Goal: Task Accomplishment & Management: Manage account settings

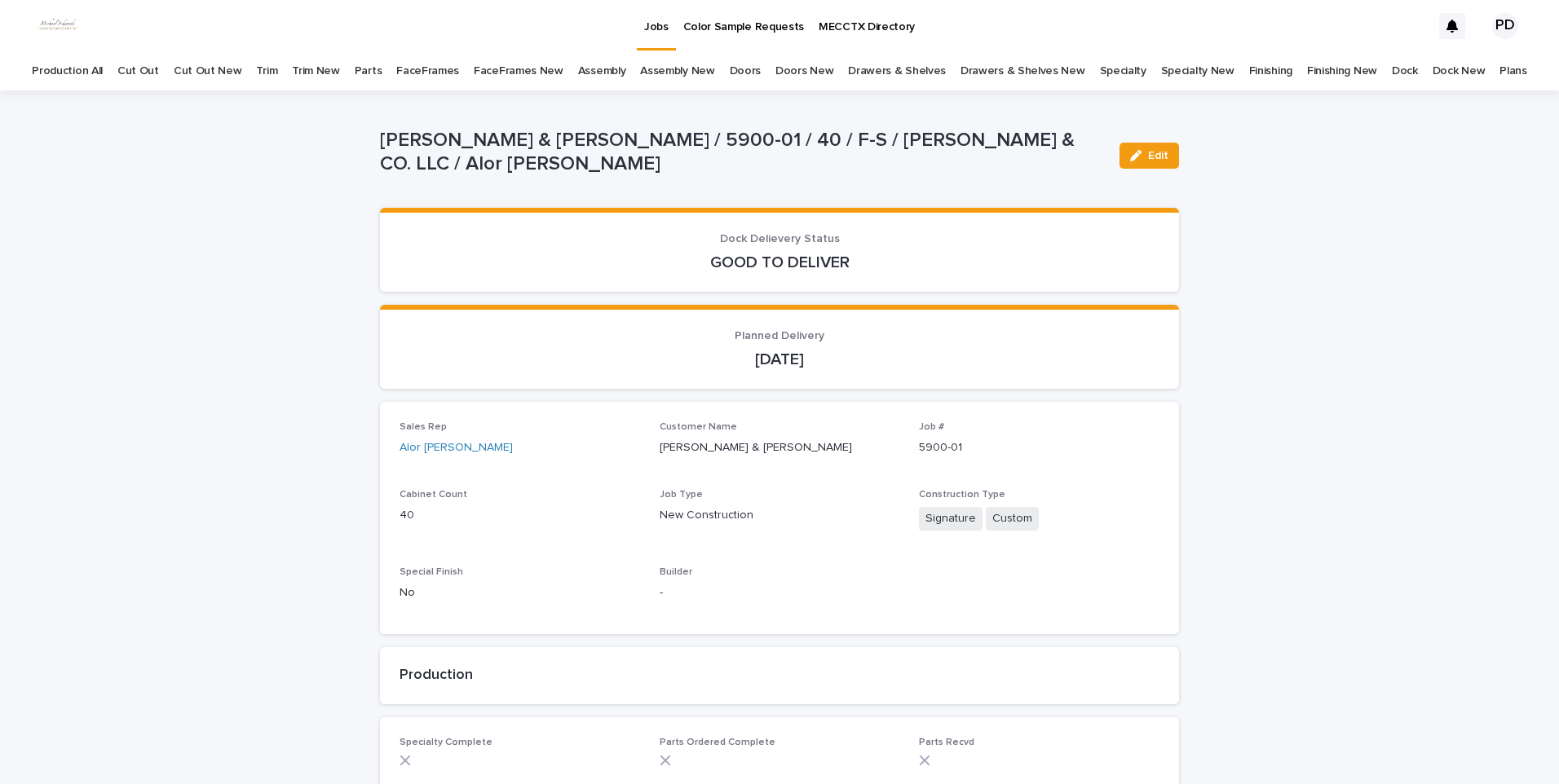
click at [644, 29] on p "Jobs" at bounding box center [656, 17] width 24 height 34
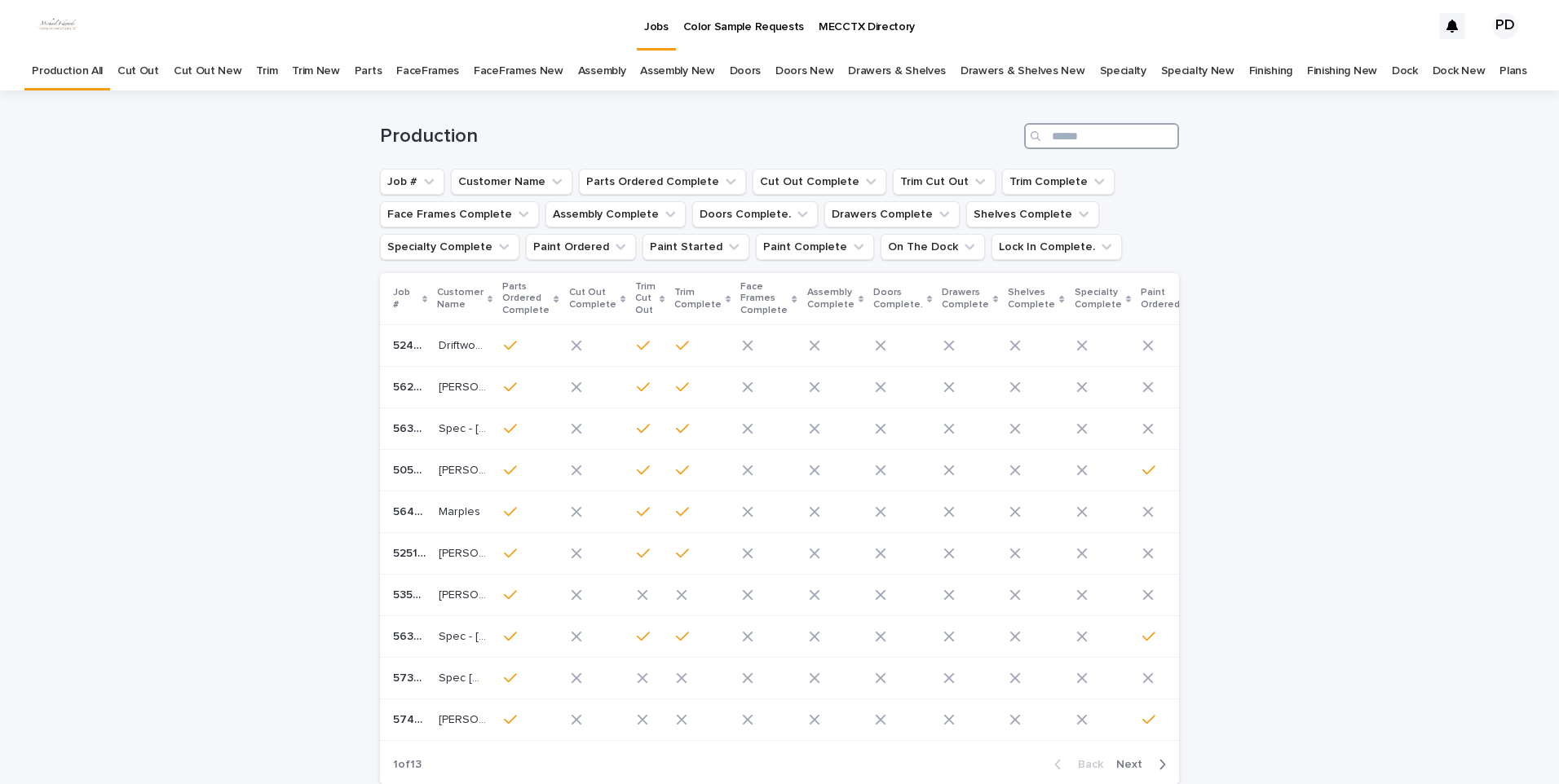
click at [1073, 133] on input "Search" at bounding box center [1101, 136] width 155 height 26
click at [1074, 138] on input "Search" at bounding box center [1101, 136] width 155 height 26
type input "****"
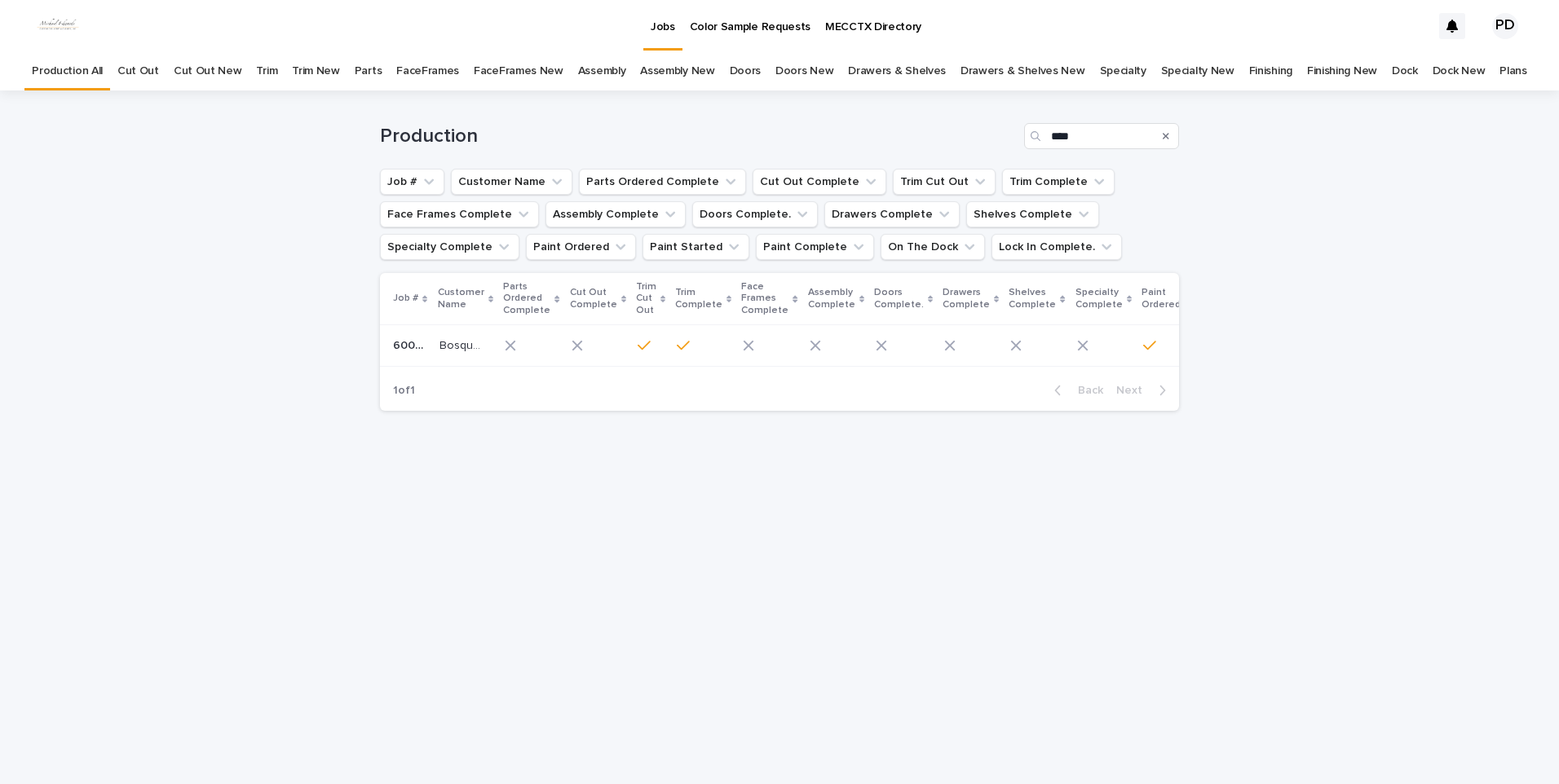
click at [443, 344] on p "Bosque Ranch [GEOGRAPHIC_DATA]" at bounding box center [465, 344] width 52 height 17
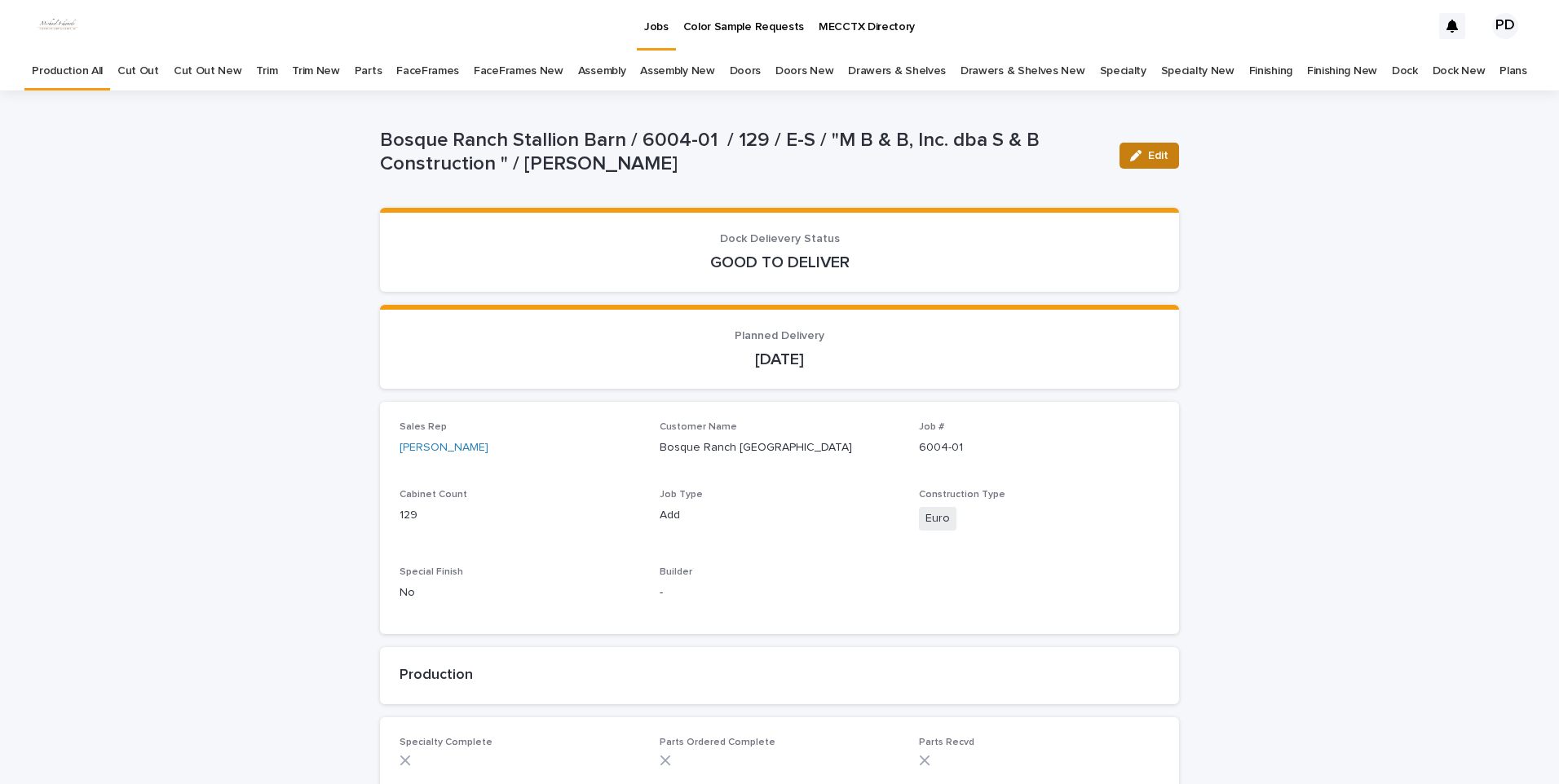
click at [1140, 150] on div "button" at bounding box center [1139, 155] width 18 height 12
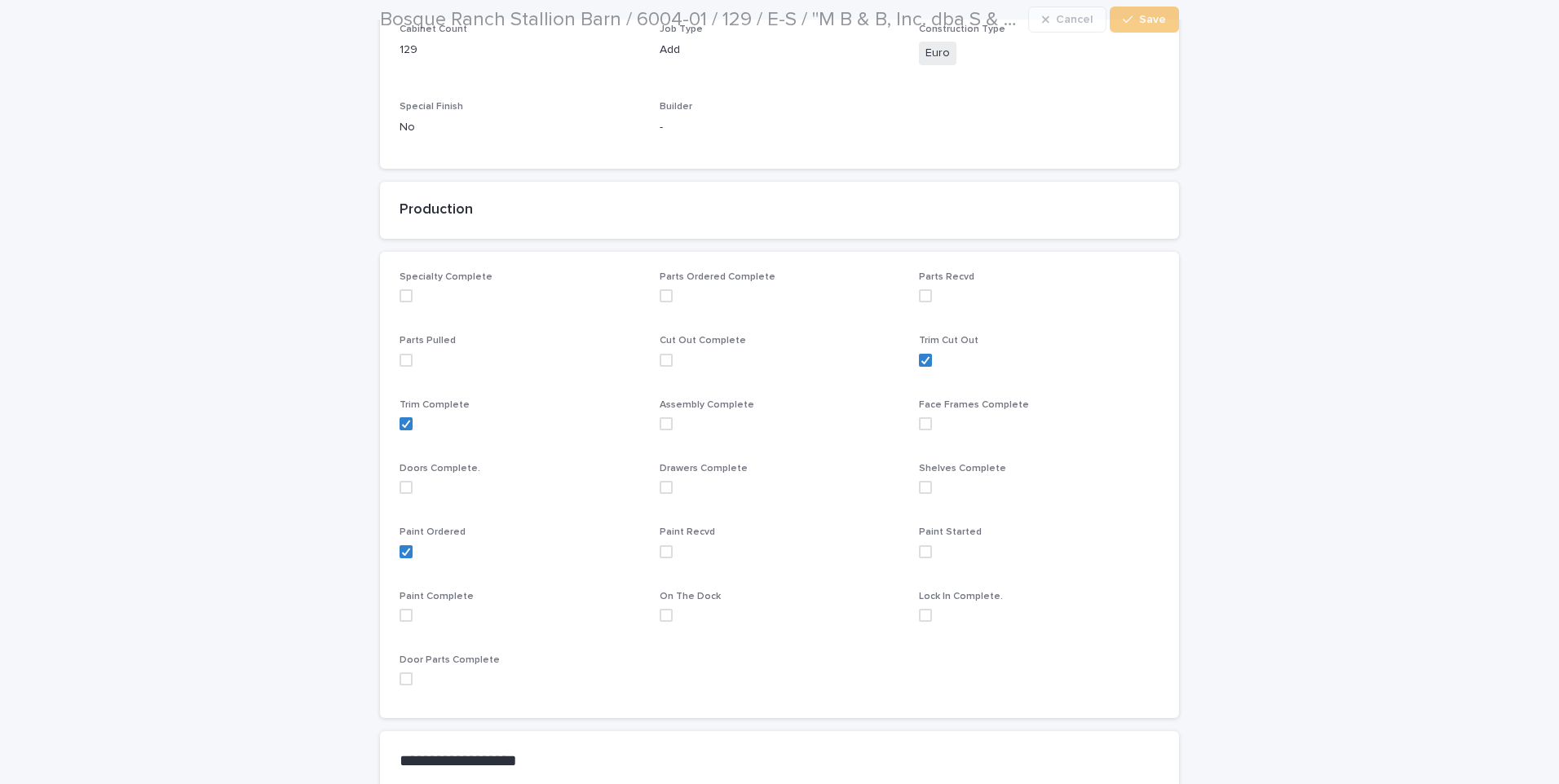
scroll to position [489, 0]
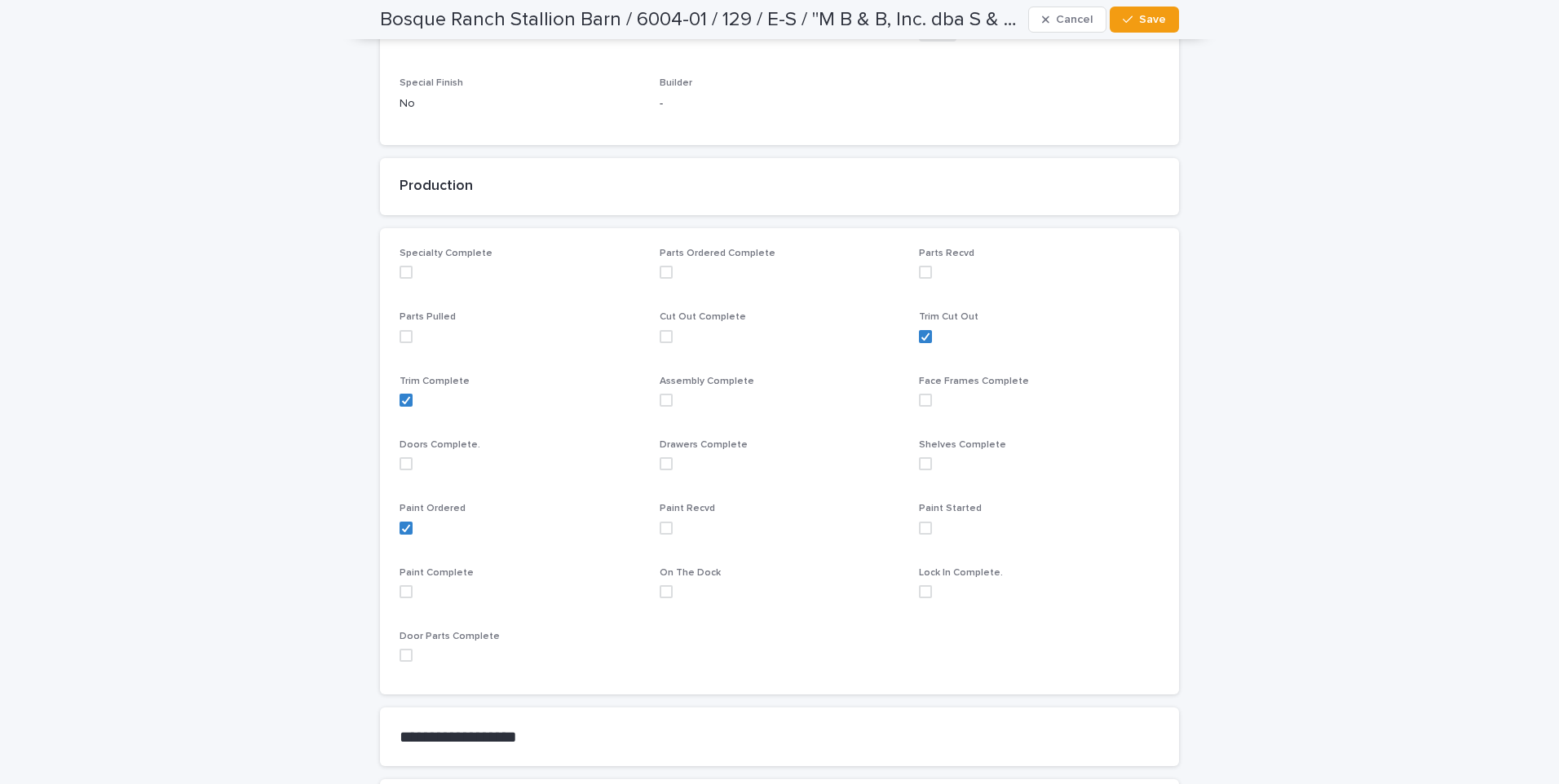
click at [659, 528] on span at bounding box center [666, 528] width 13 height 13
click at [1144, 14] on span "Save" at bounding box center [1153, 19] width 27 height 12
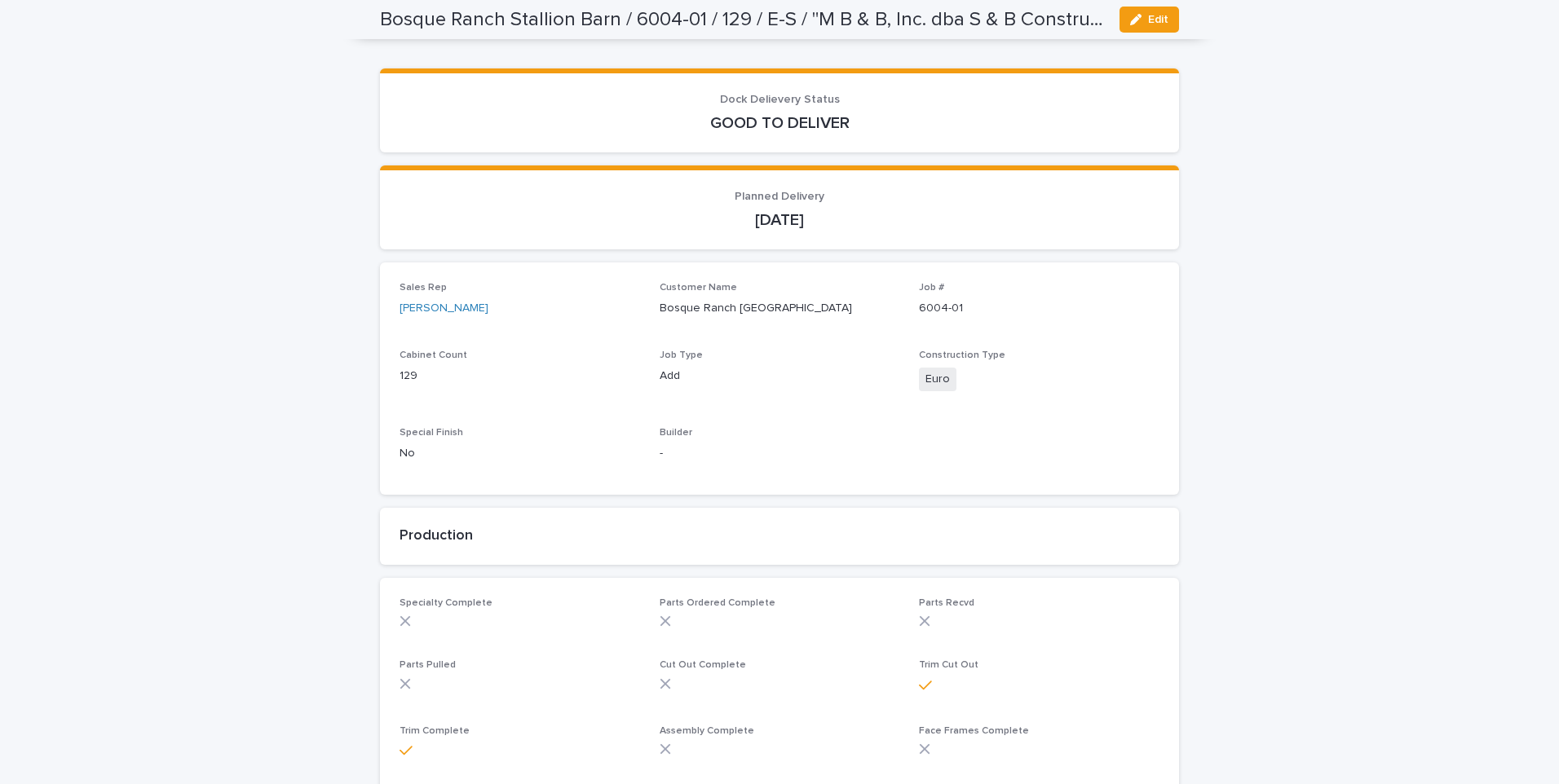
scroll to position [0, 0]
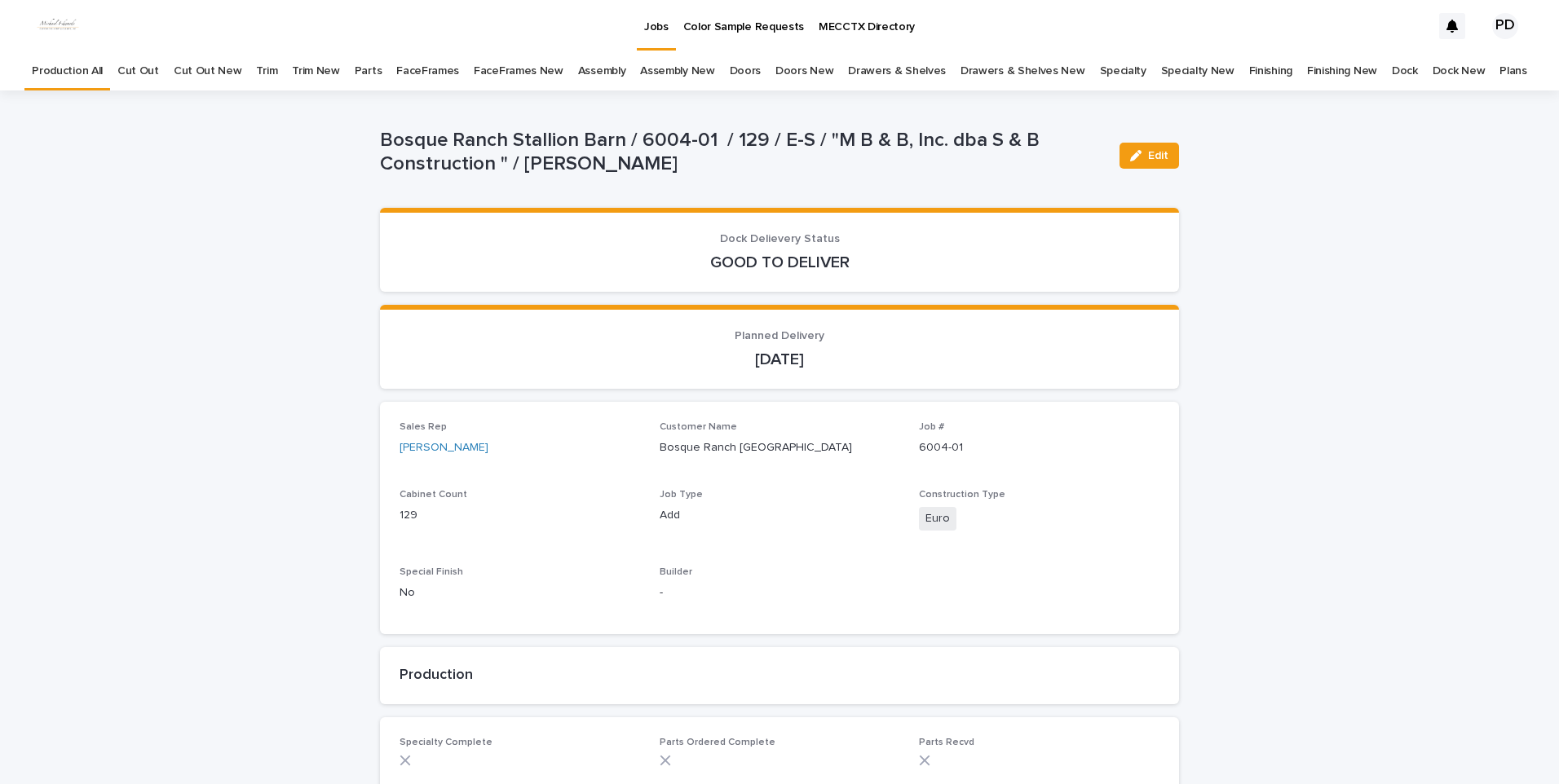
click at [652, 24] on p "Jobs" at bounding box center [656, 17] width 24 height 34
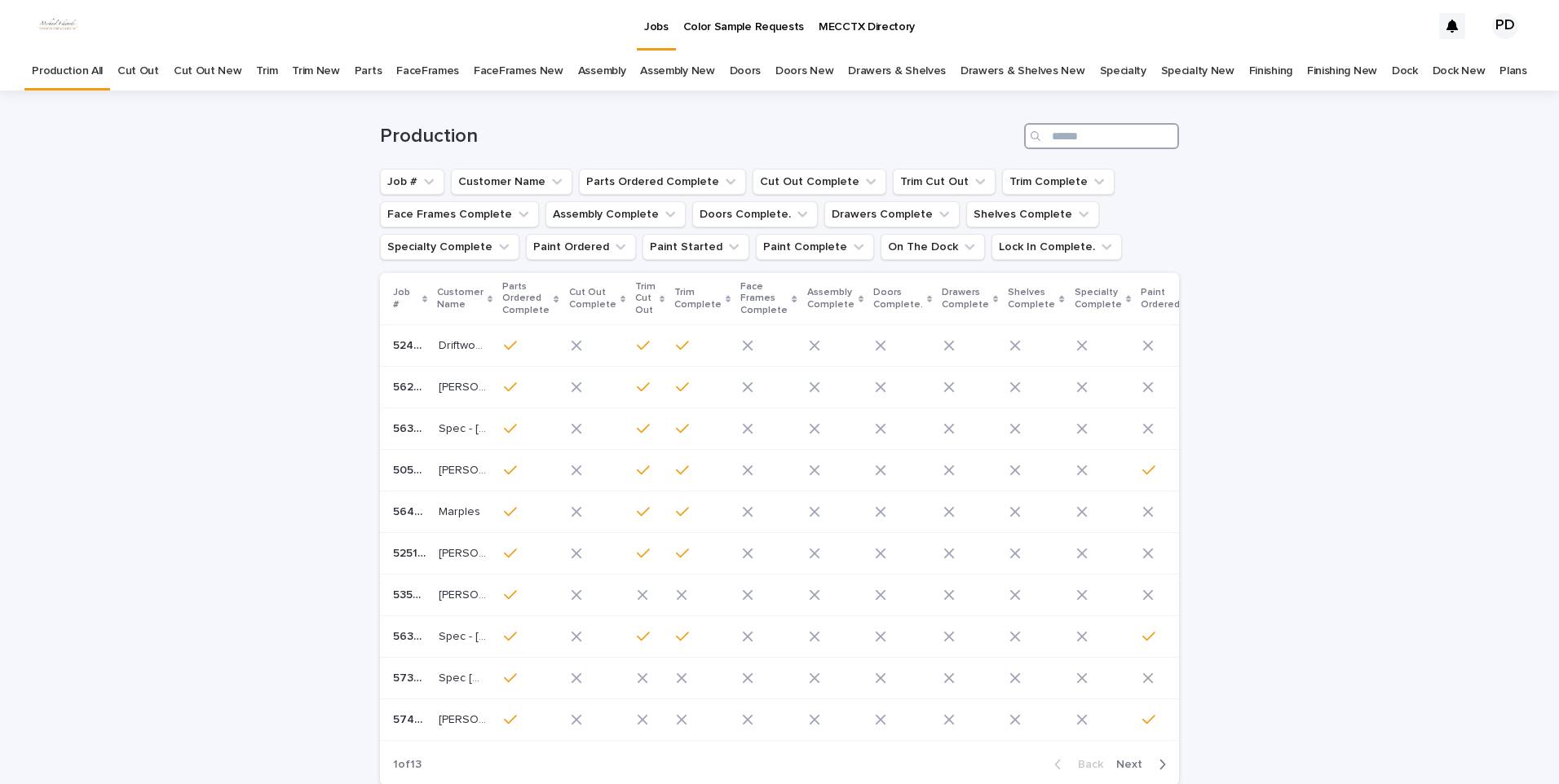
click at [1113, 145] on input "Search" at bounding box center [1101, 136] width 155 height 26
click at [1118, 135] on input "Search" at bounding box center [1101, 136] width 155 height 26
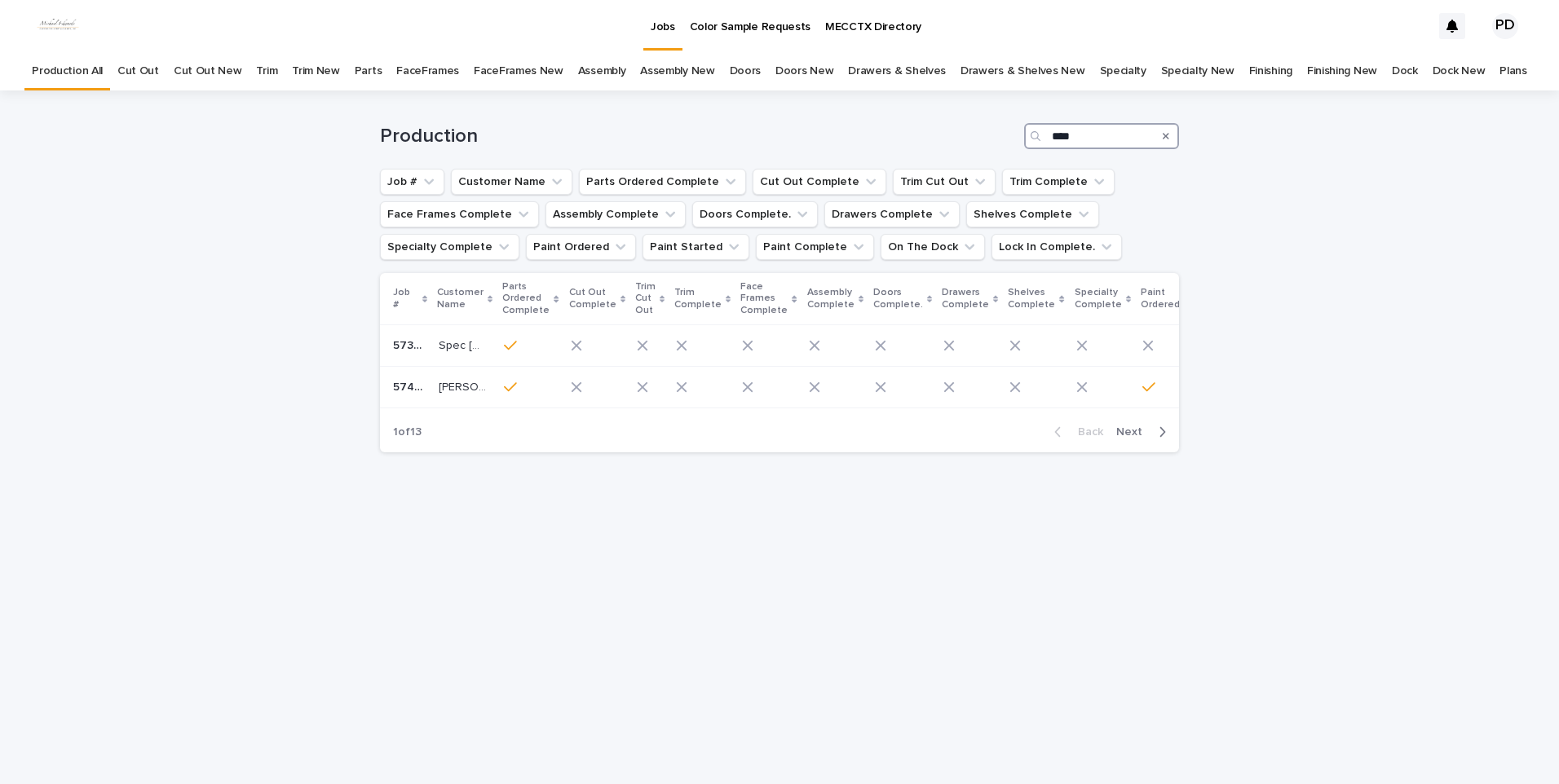
type input "****"
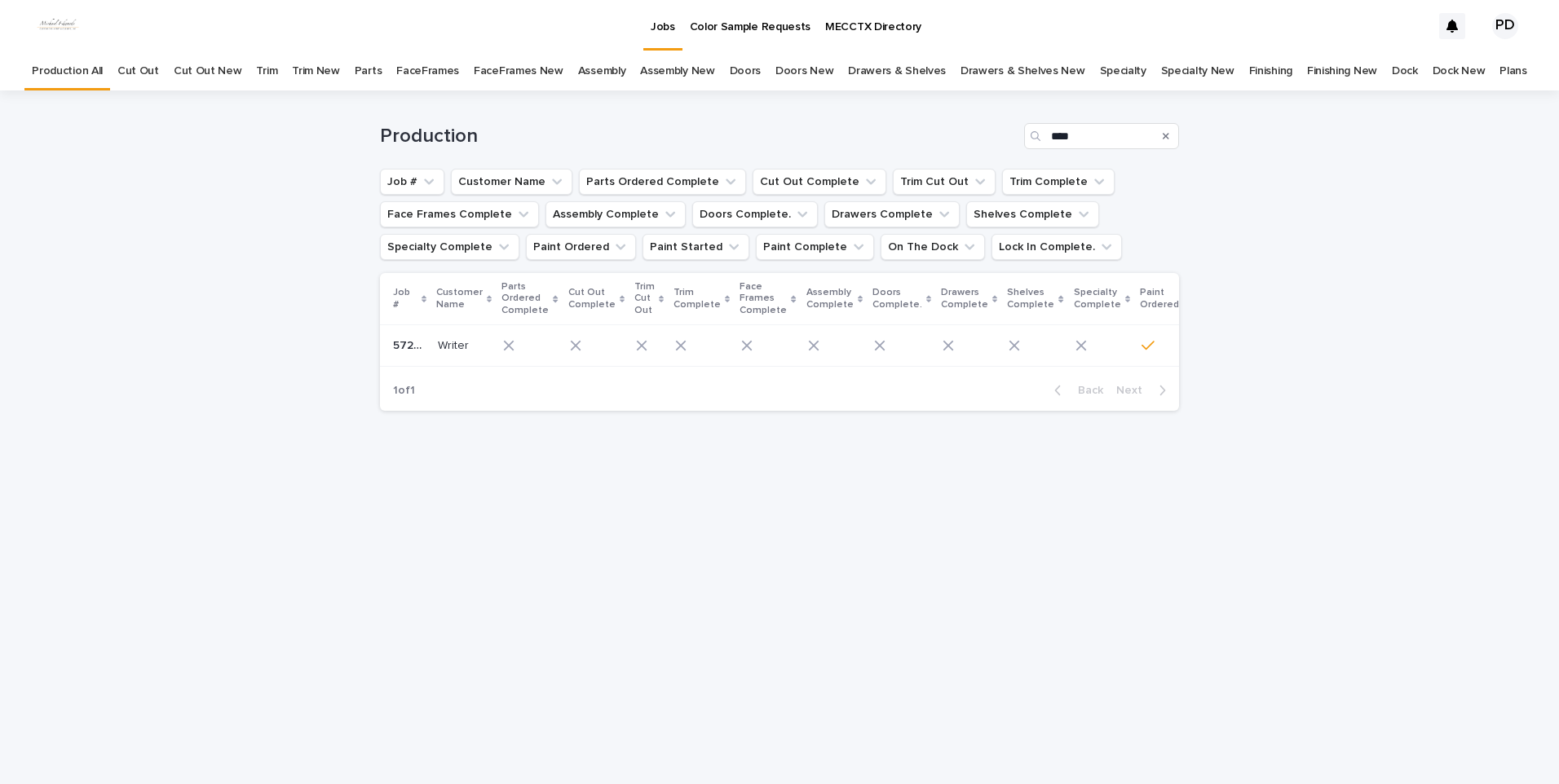
click at [444, 346] on p "Writer" at bounding box center [455, 344] width 34 height 17
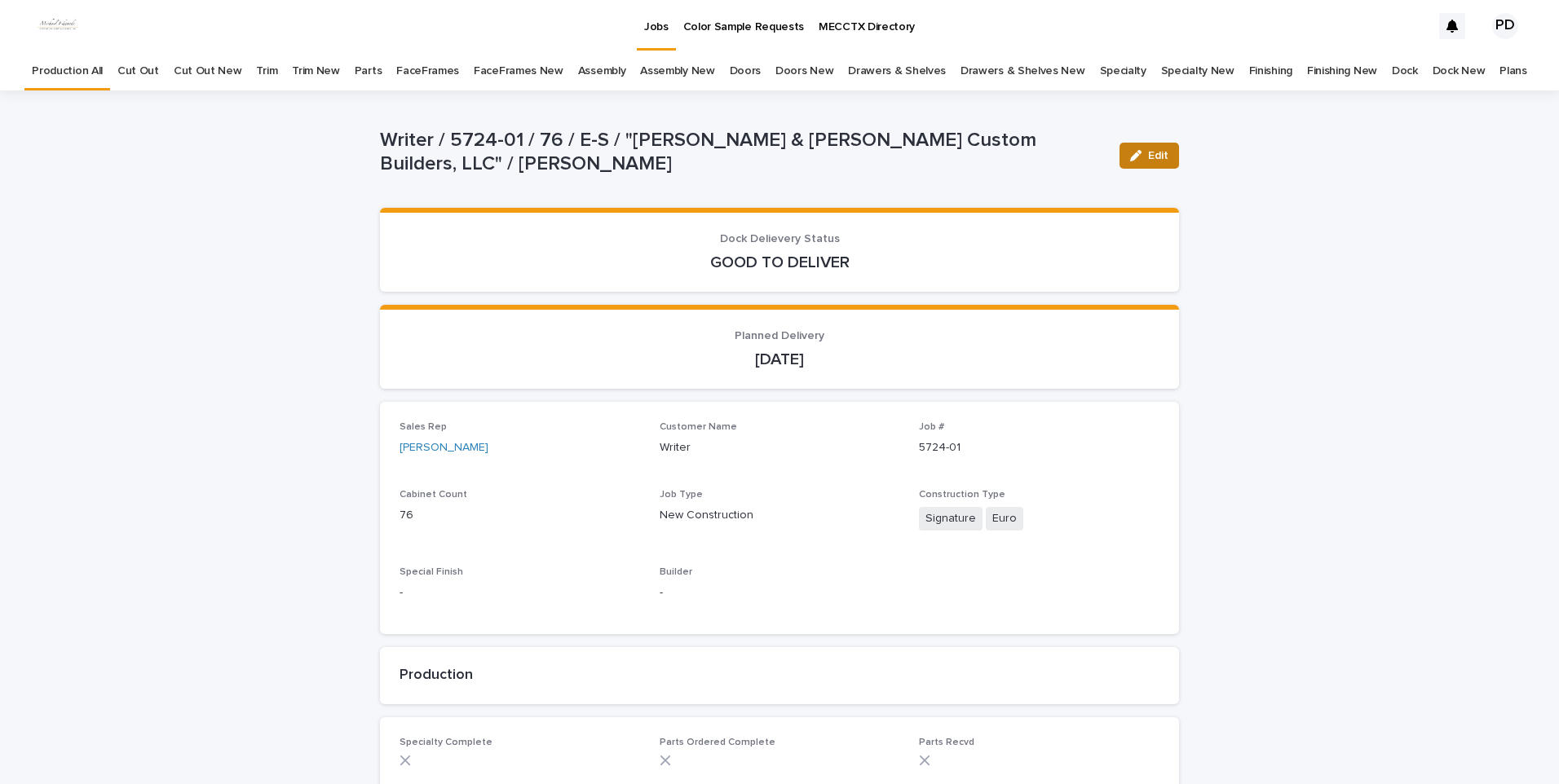
click at [1156, 161] on button "Edit" at bounding box center [1149, 155] width 60 height 26
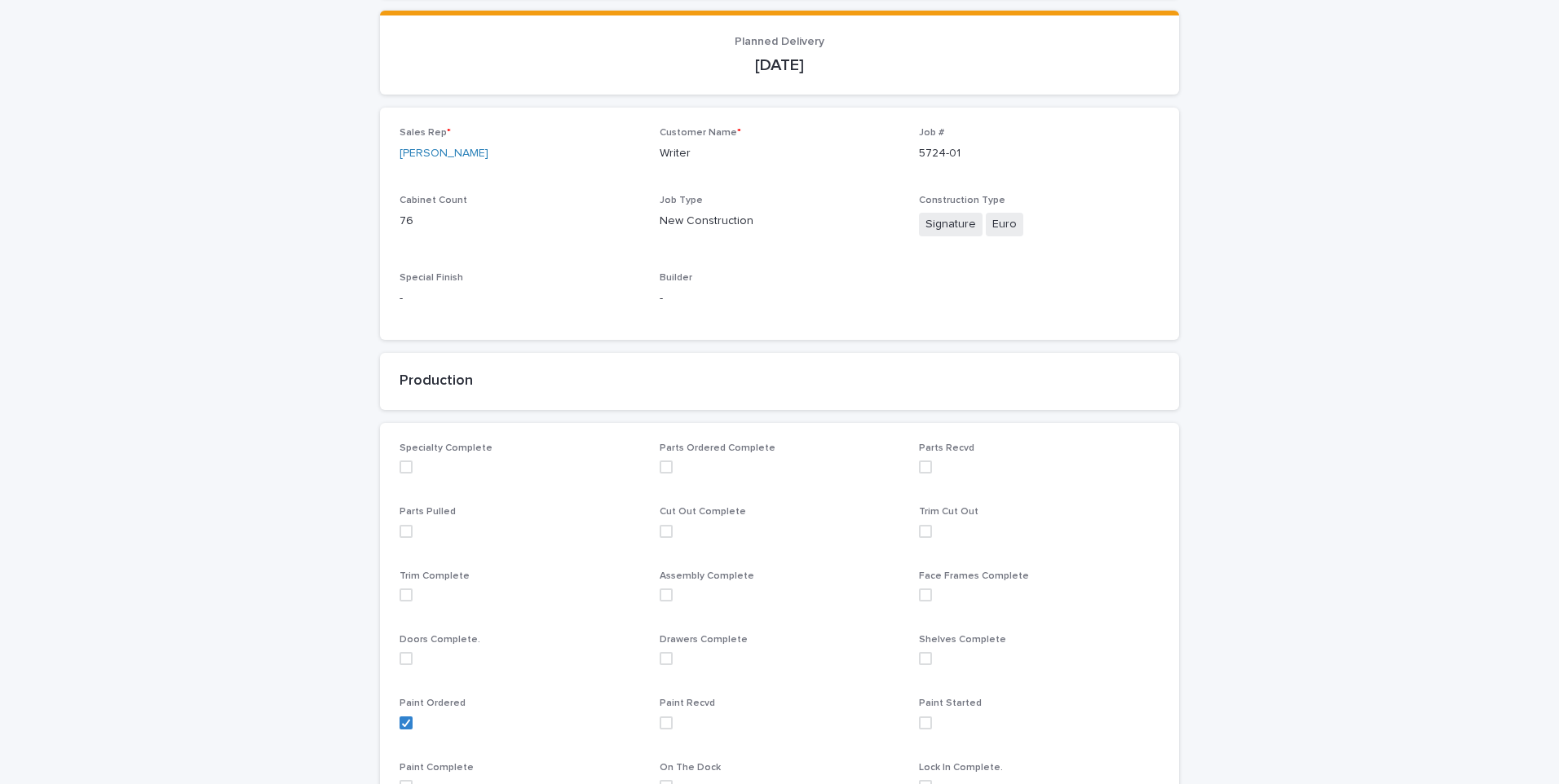
scroll to position [326, 0]
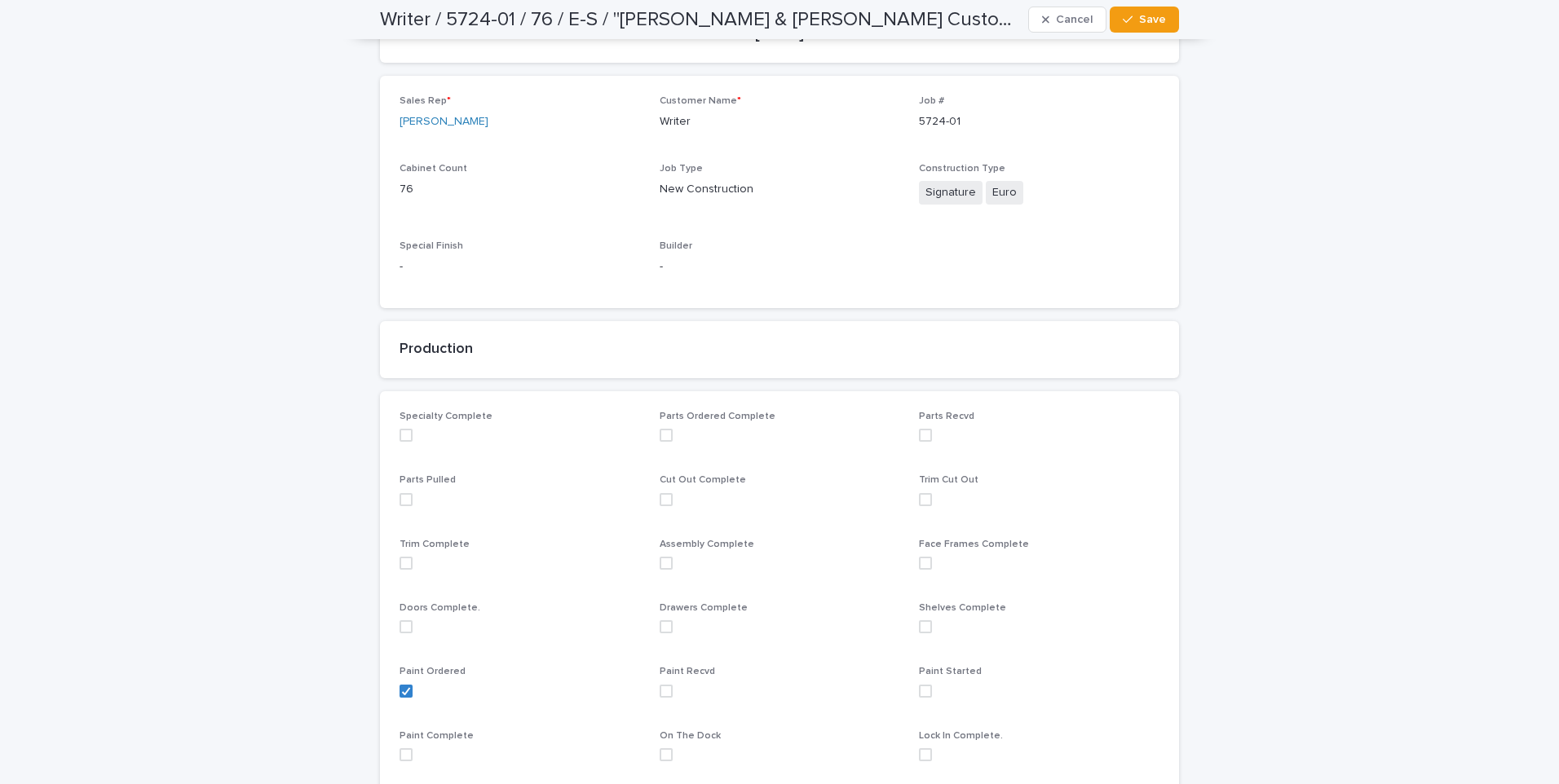
drag, startPoint x: 660, startPoint y: 695, endPoint x: 667, endPoint y: 683, distance: 13.9
click at [661, 690] on span at bounding box center [666, 691] width 13 height 13
click at [1145, 20] on span "Save" at bounding box center [1153, 19] width 27 height 12
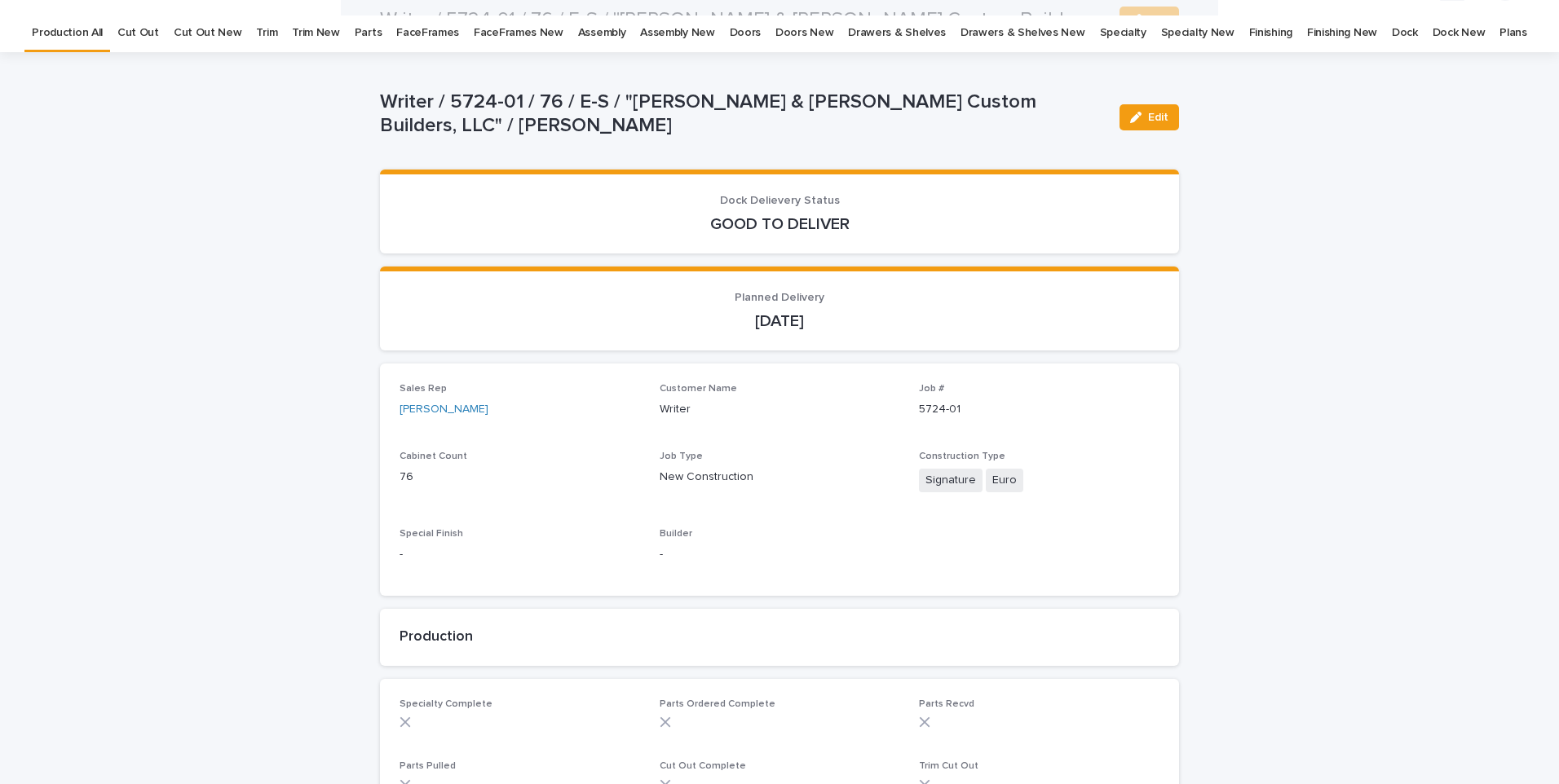
scroll to position [0, 0]
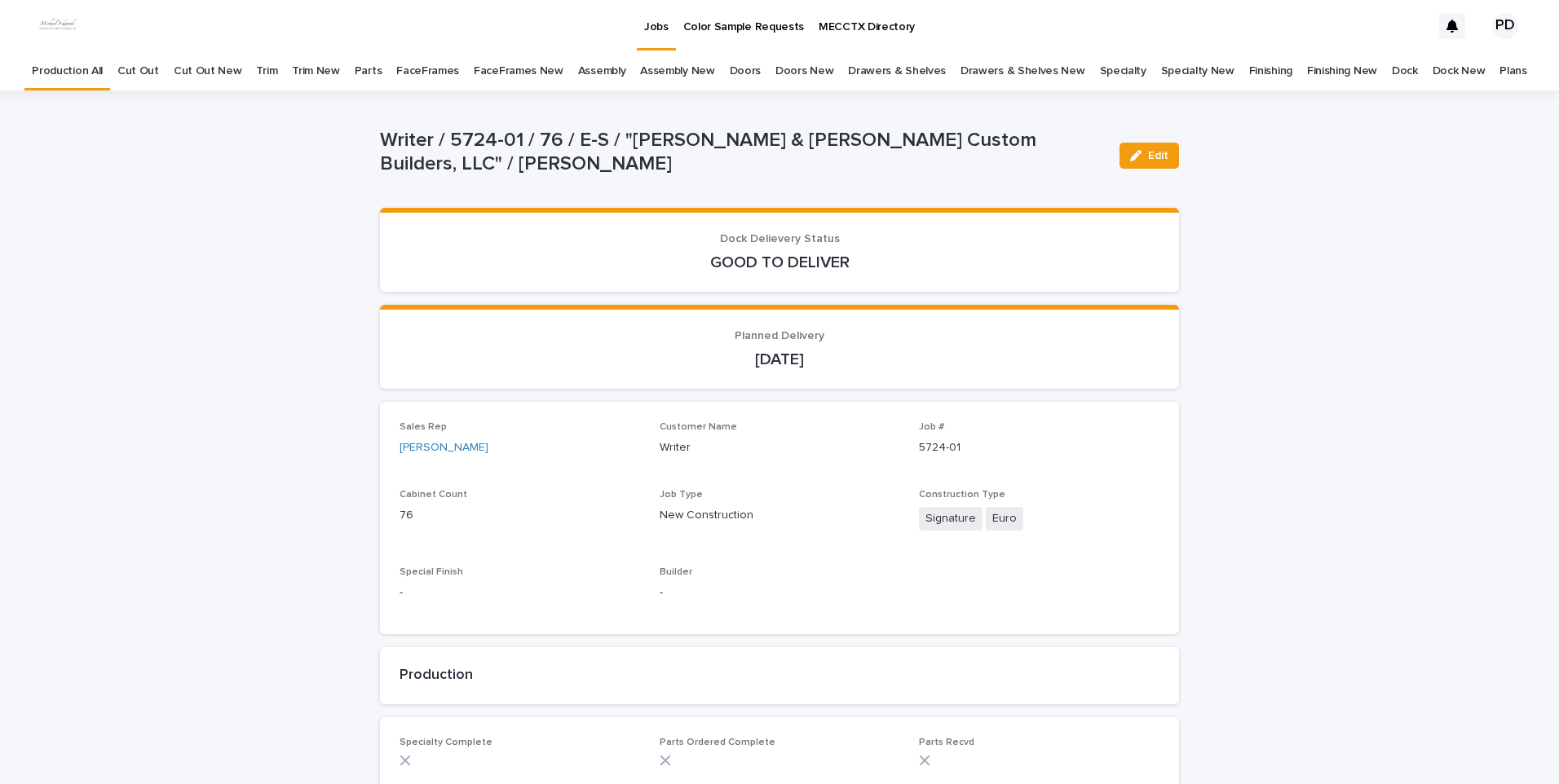
click at [666, 30] on p "Jobs" at bounding box center [656, 17] width 24 height 34
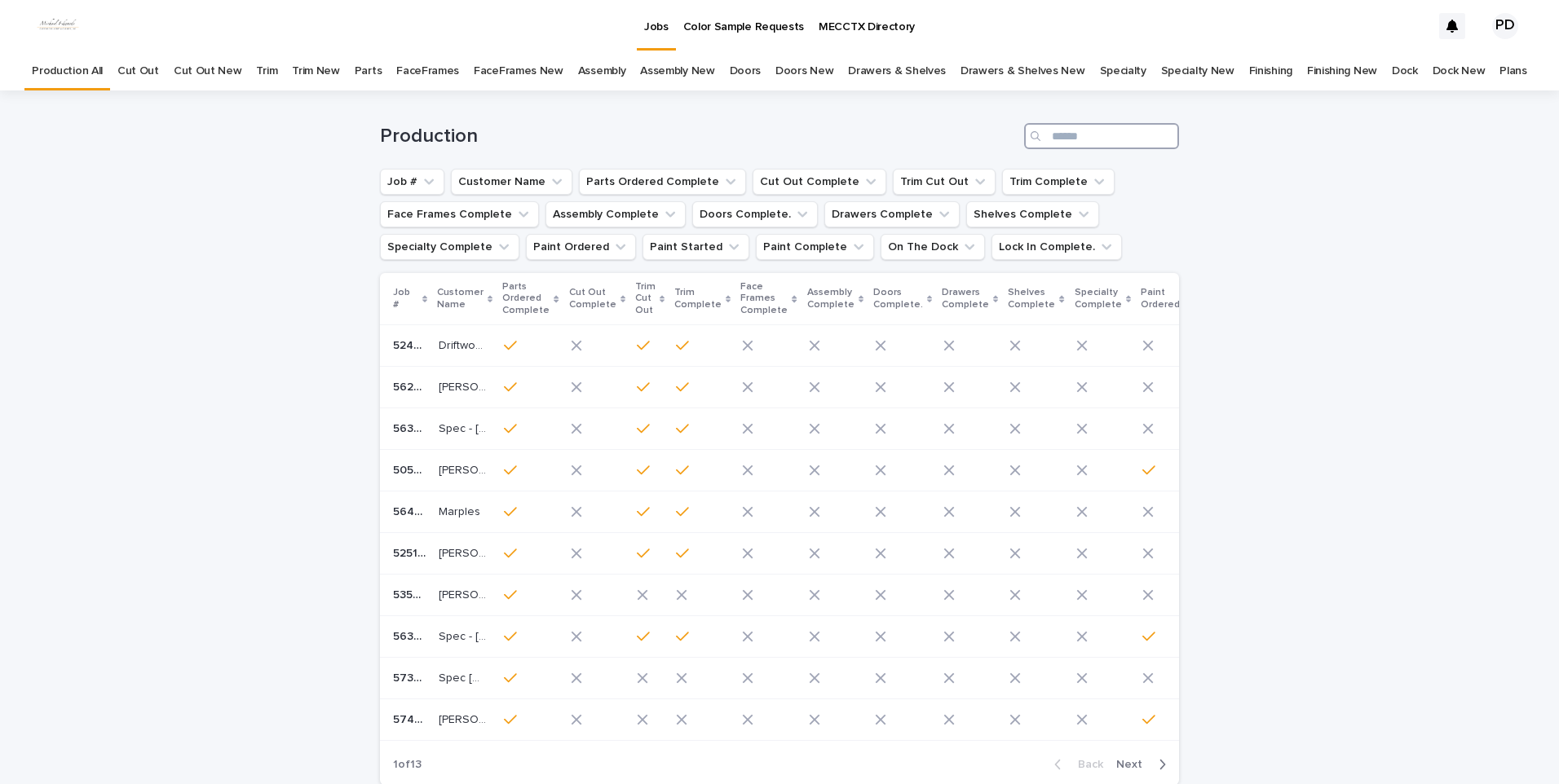
click at [1085, 141] on input "Search" at bounding box center [1101, 136] width 155 height 26
type input "****"
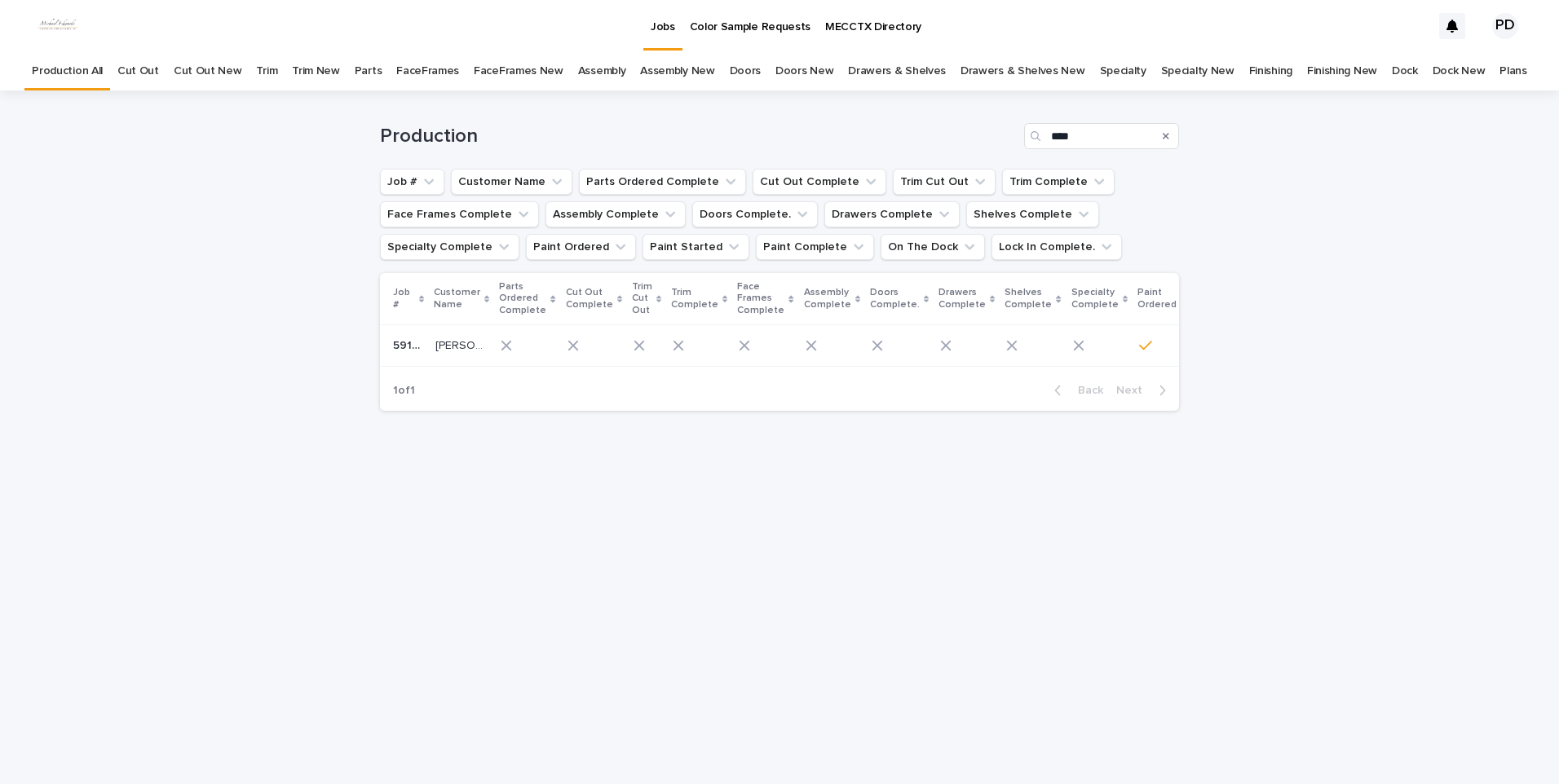
click at [430, 344] on td "[PERSON_NAME] [PERSON_NAME]" at bounding box center [462, 346] width 65 height 42
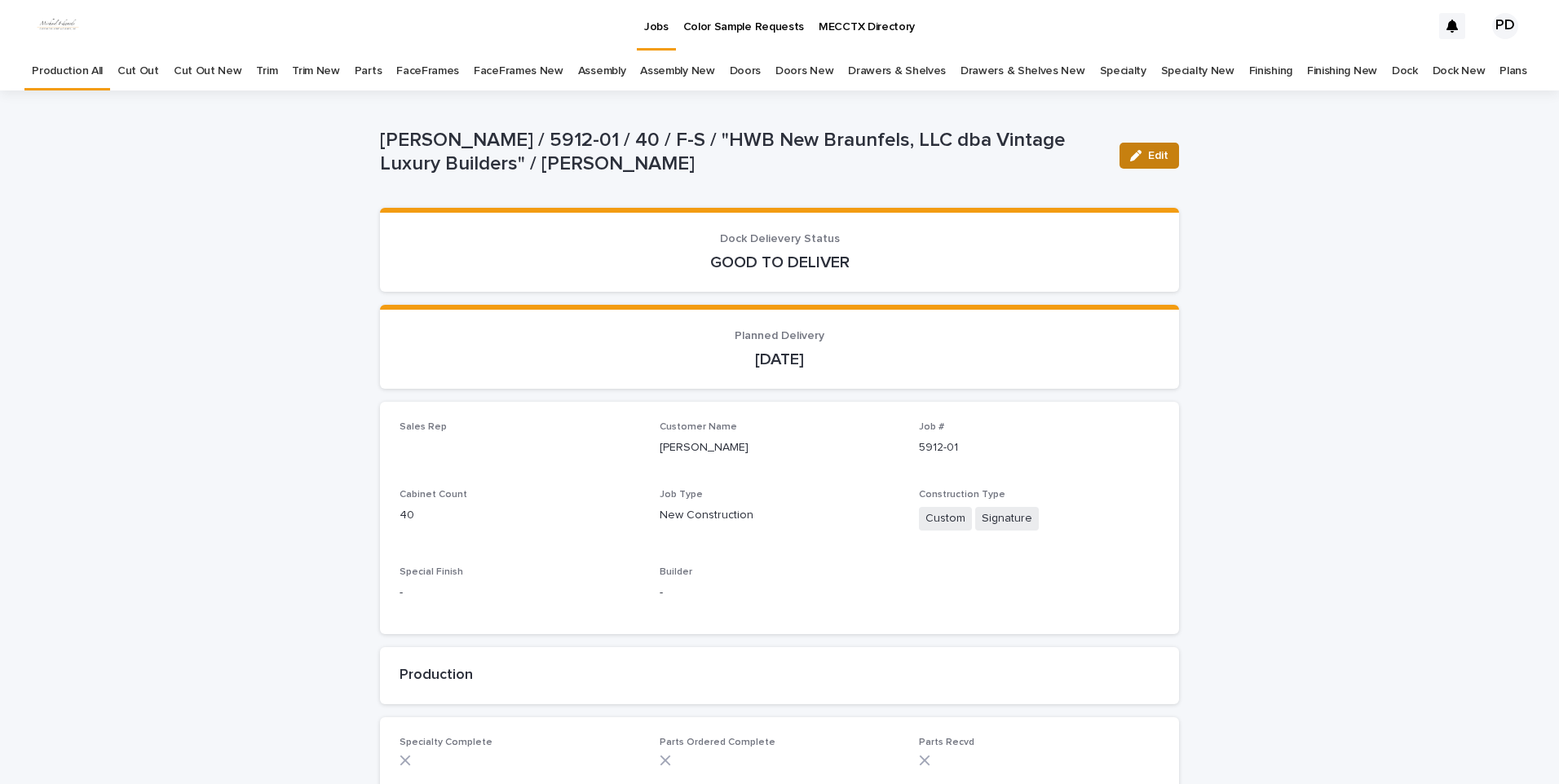
click at [1155, 154] on span "Edit" at bounding box center [1158, 155] width 20 height 12
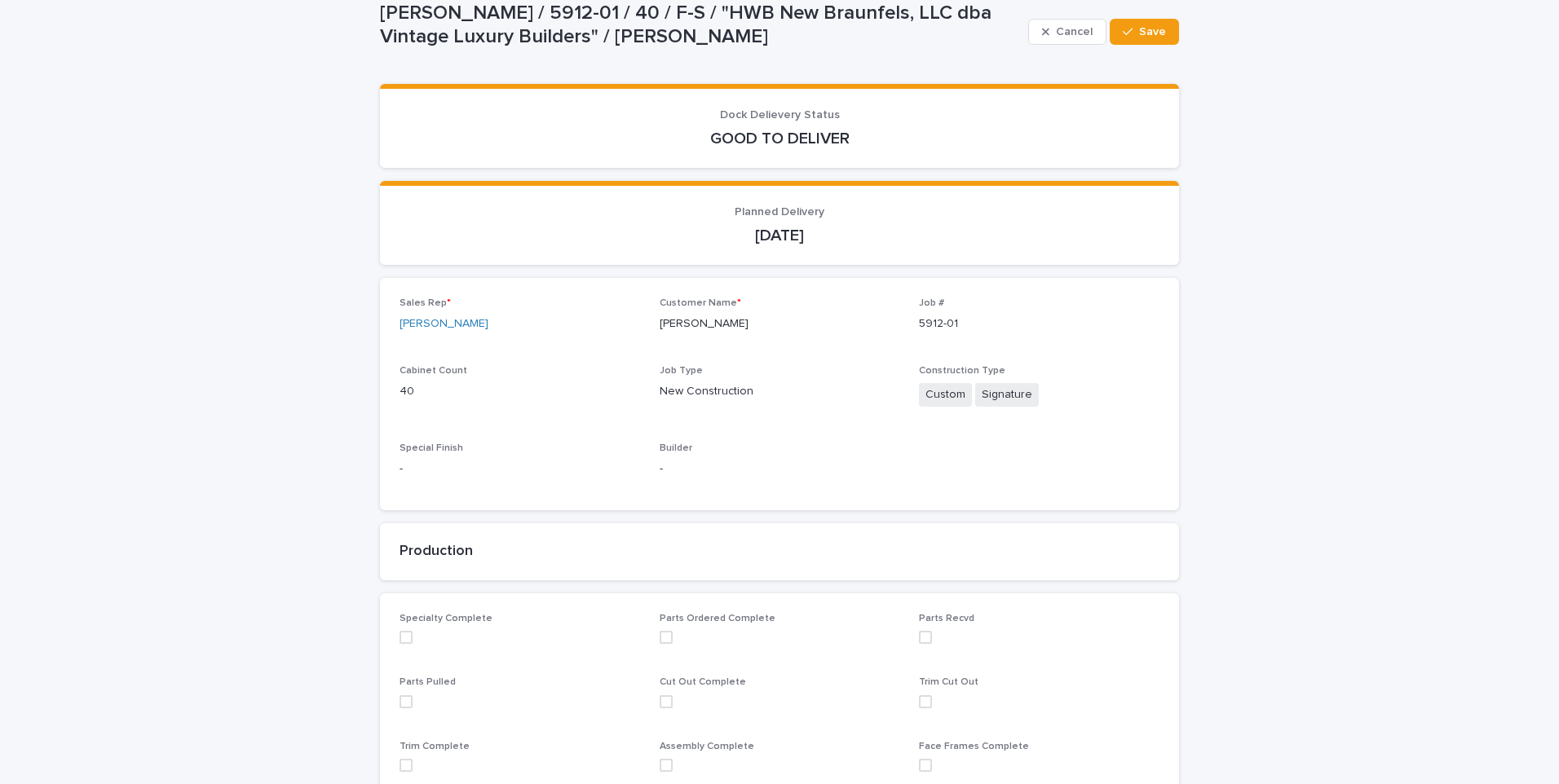
scroll to position [489, 0]
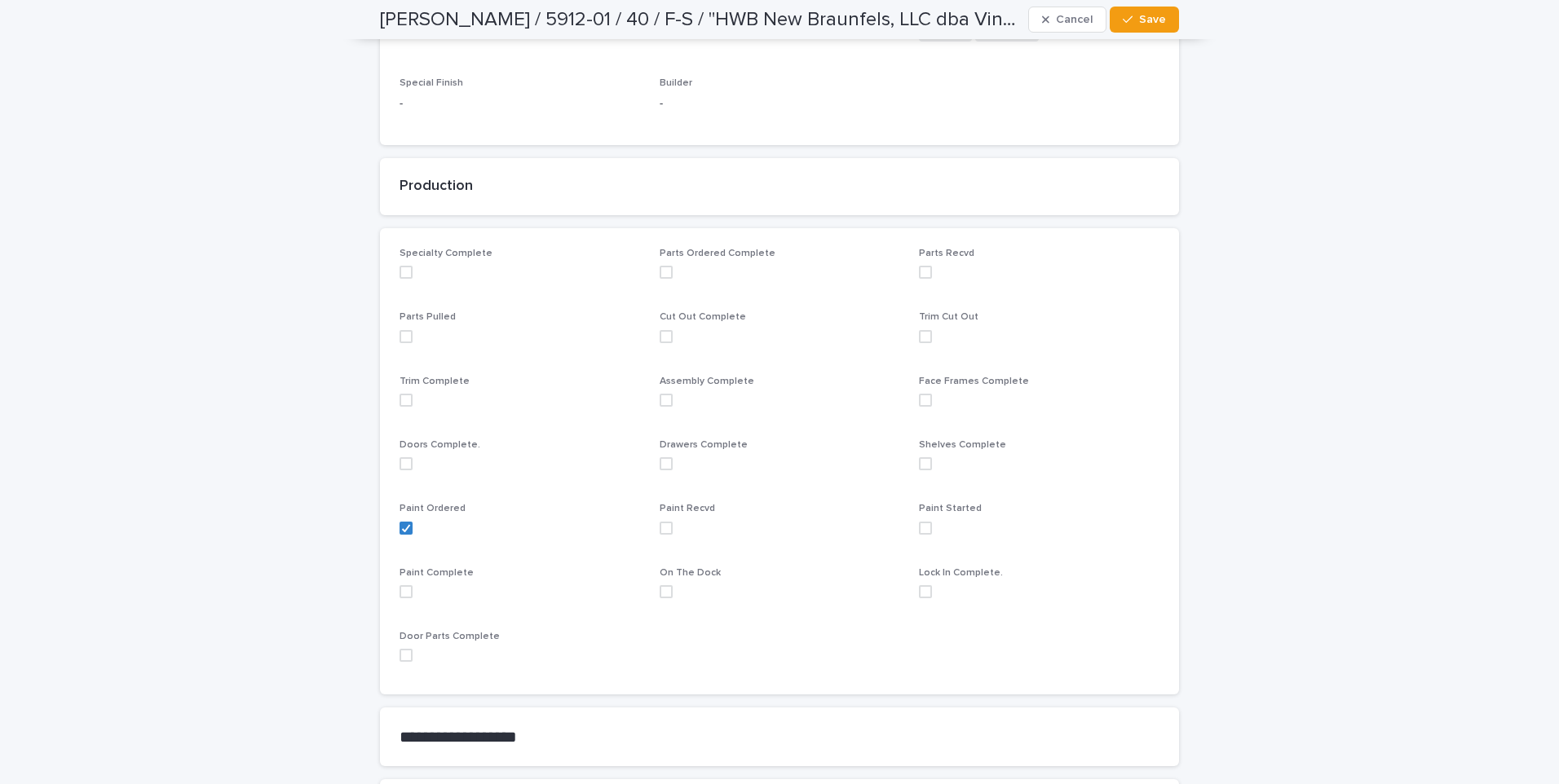
click at [665, 530] on span at bounding box center [666, 528] width 13 height 13
drag, startPoint x: 1143, startPoint y: 16, endPoint x: 1140, endPoint y: 113, distance: 97.0
click at [1149, 15] on span "Save" at bounding box center [1153, 19] width 27 height 12
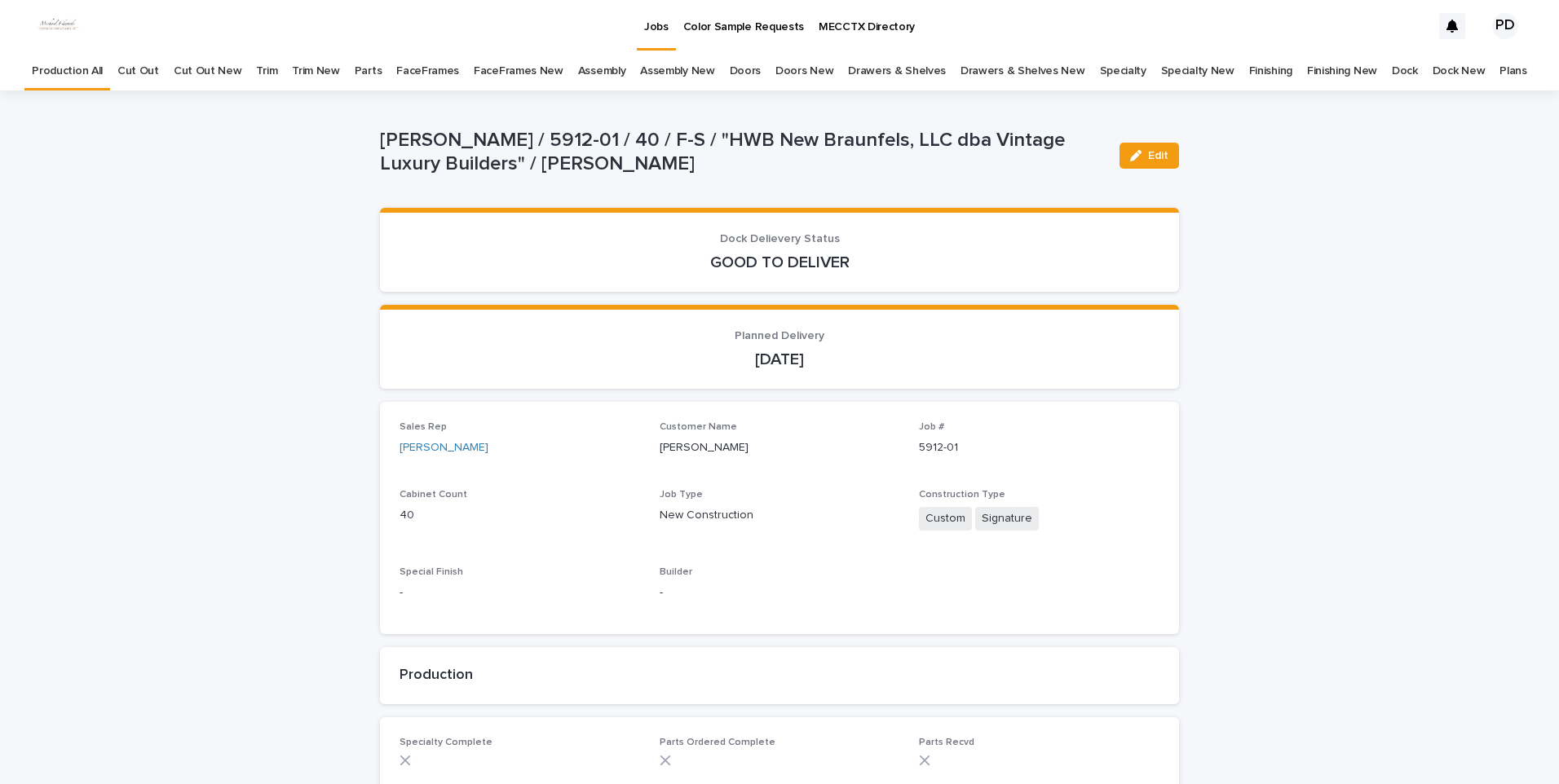
click at [656, 27] on p "Jobs" at bounding box center [656, 17] width 24 height 34
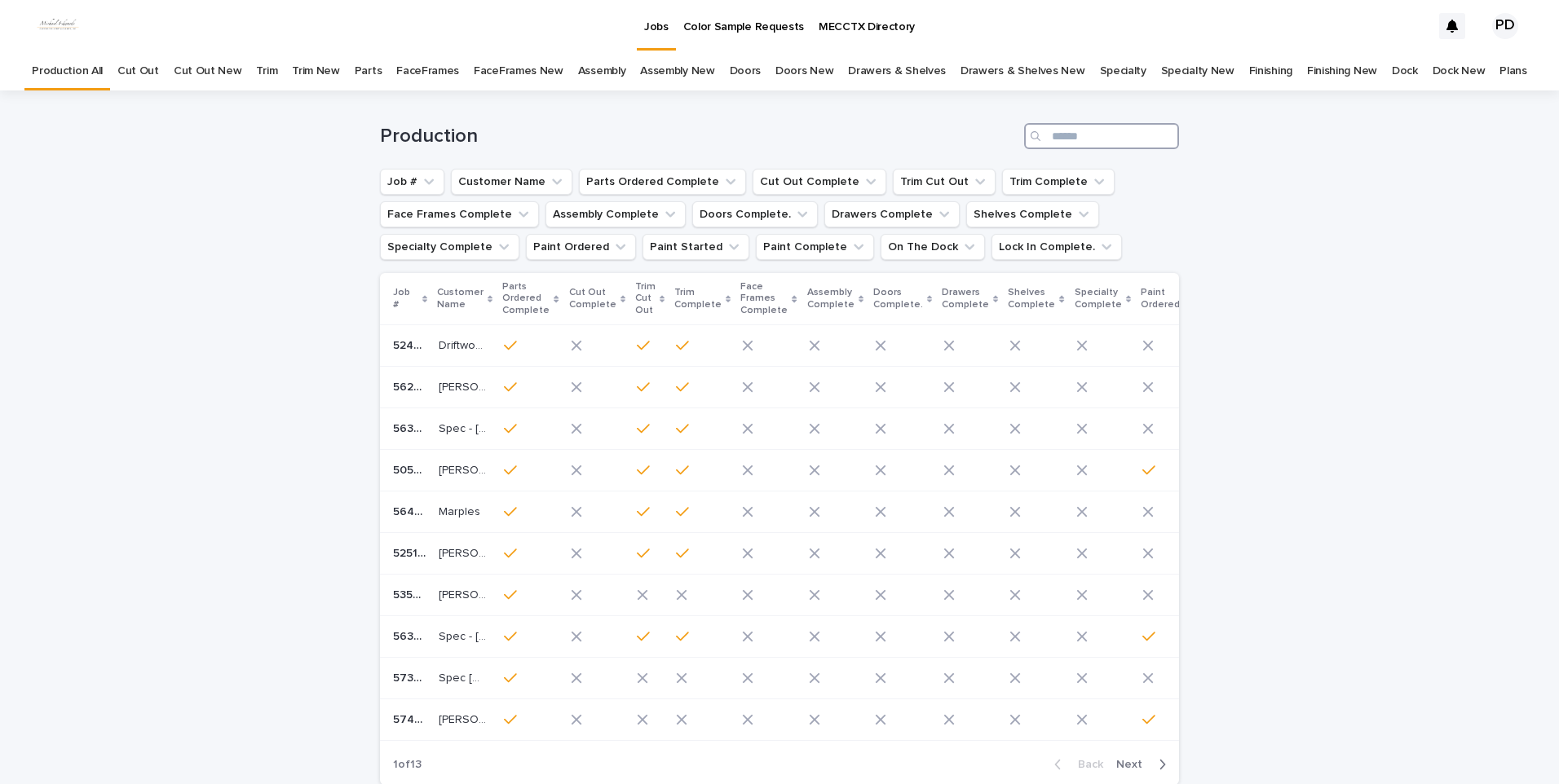
click at [1081, 140] on input "Search" at bounding box center [1101, 136] width 155 height 26
type input "****"
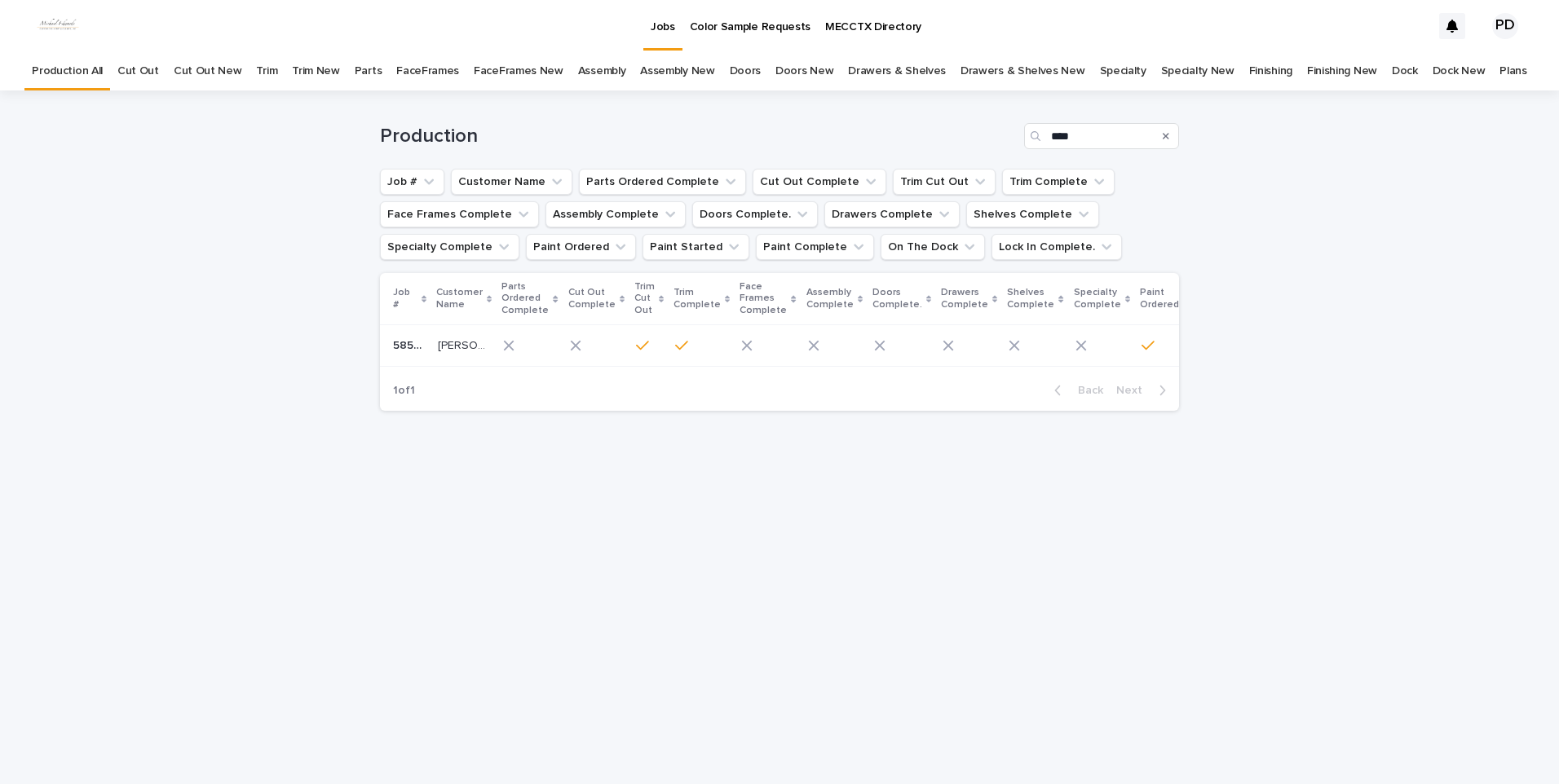
click at [440, 343] on p "[PERSON_NAME]" at bounding box center [463, 344] width 52 height 17
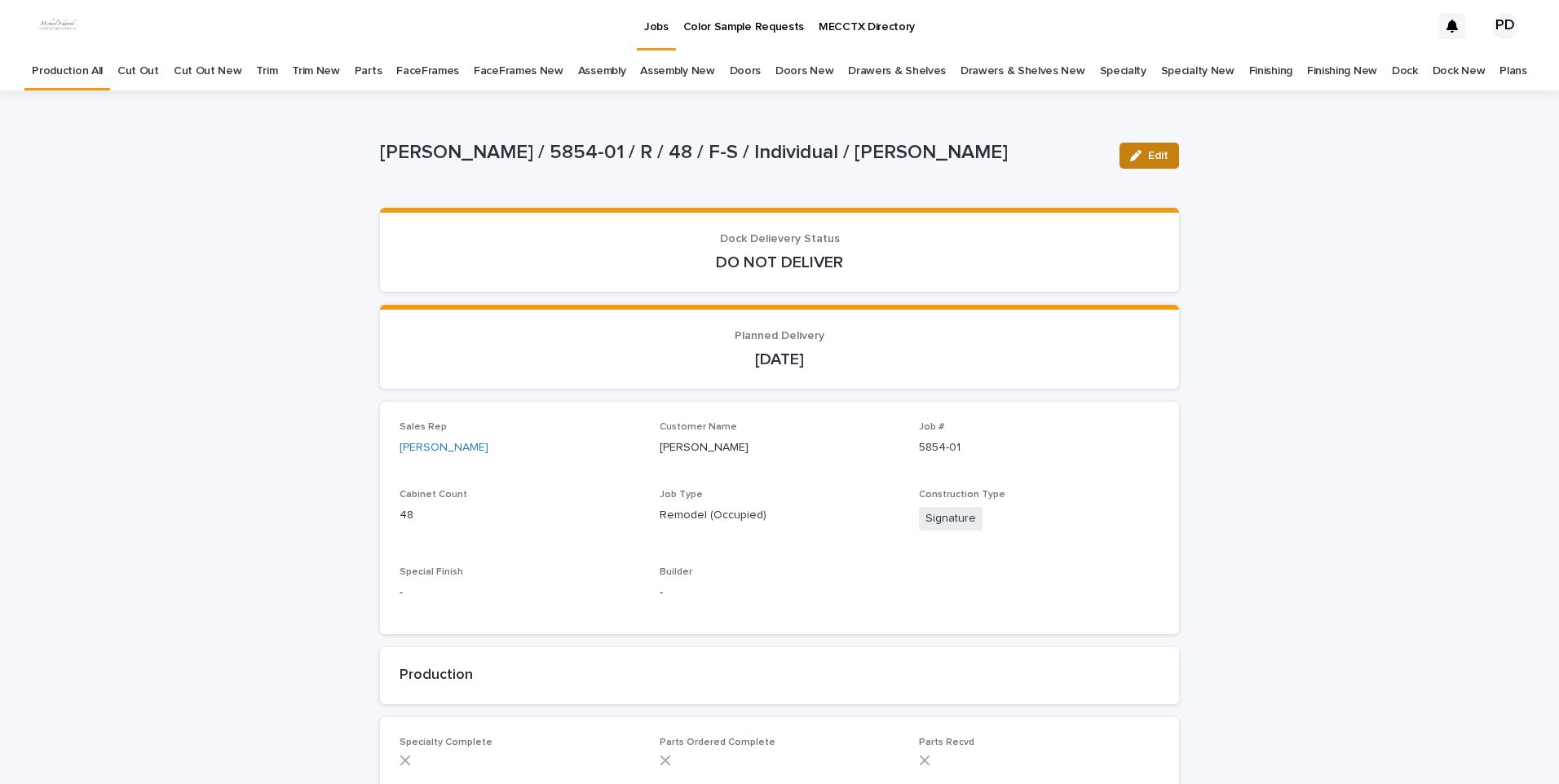
click at [1138, 157] on div "button" at bounding box center [1139, 155] width 18 height 12
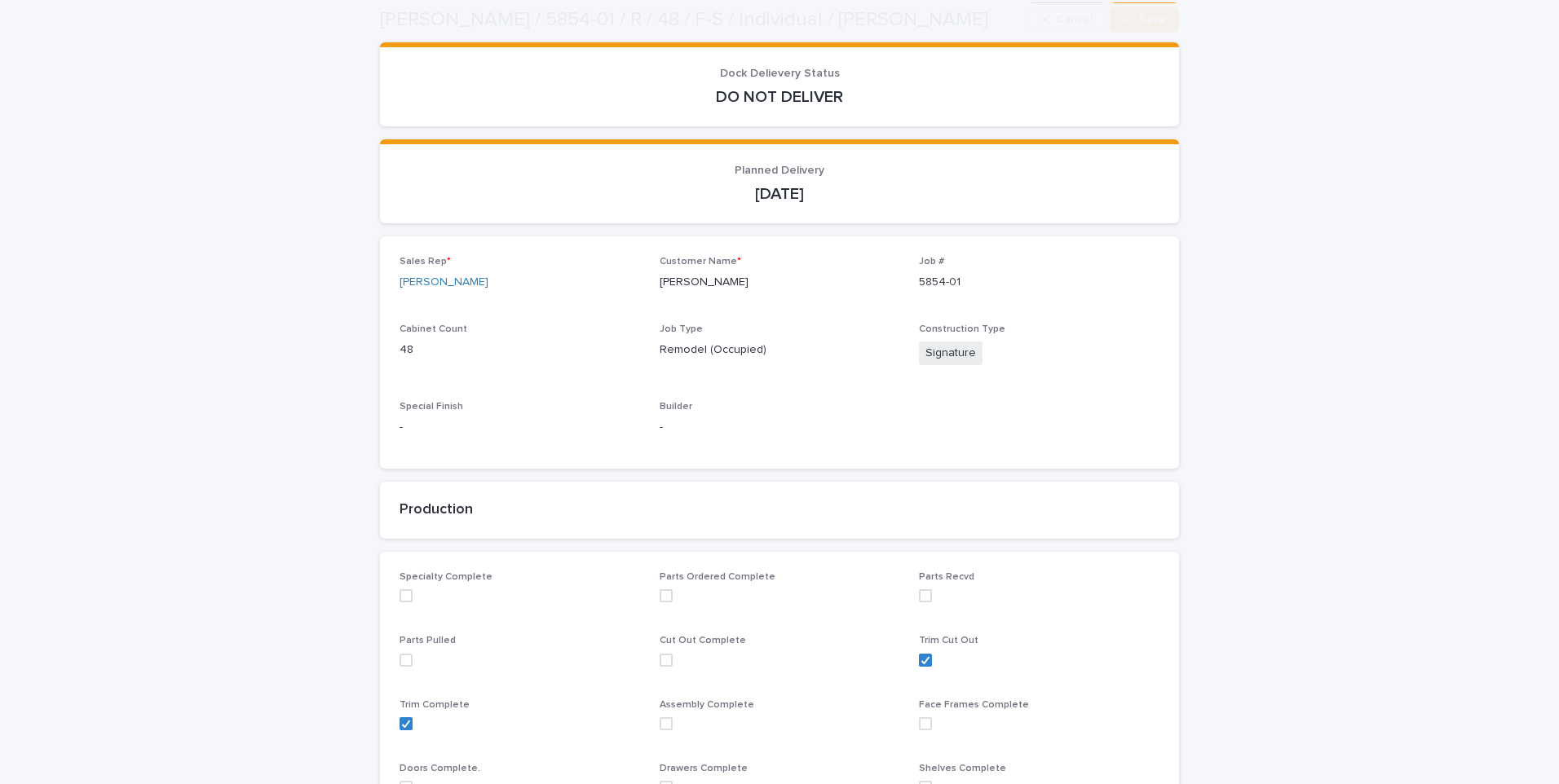
scroll to position [489, 0]
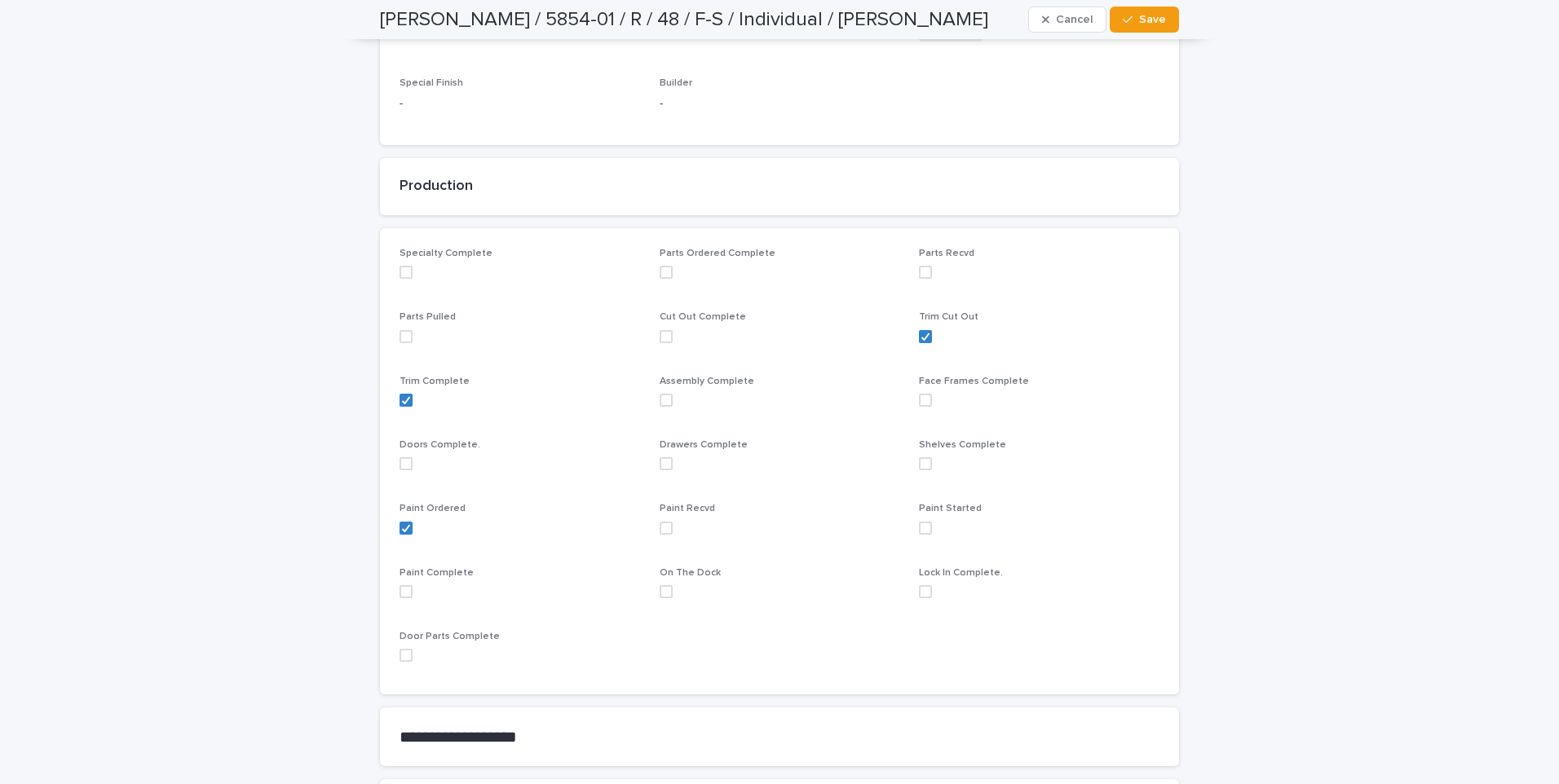
drag, startPoint x: 657, startPoint y: 527, endPoint x: 698, endPoint y: 473, distance: 67.8
click at [666, 520] on div "Paint Recvd" at bounding box center [779, 525] width 240 height 44
click at [1139, 20] on span "Save" at bounding box center [1153, 19] width 27 height 12
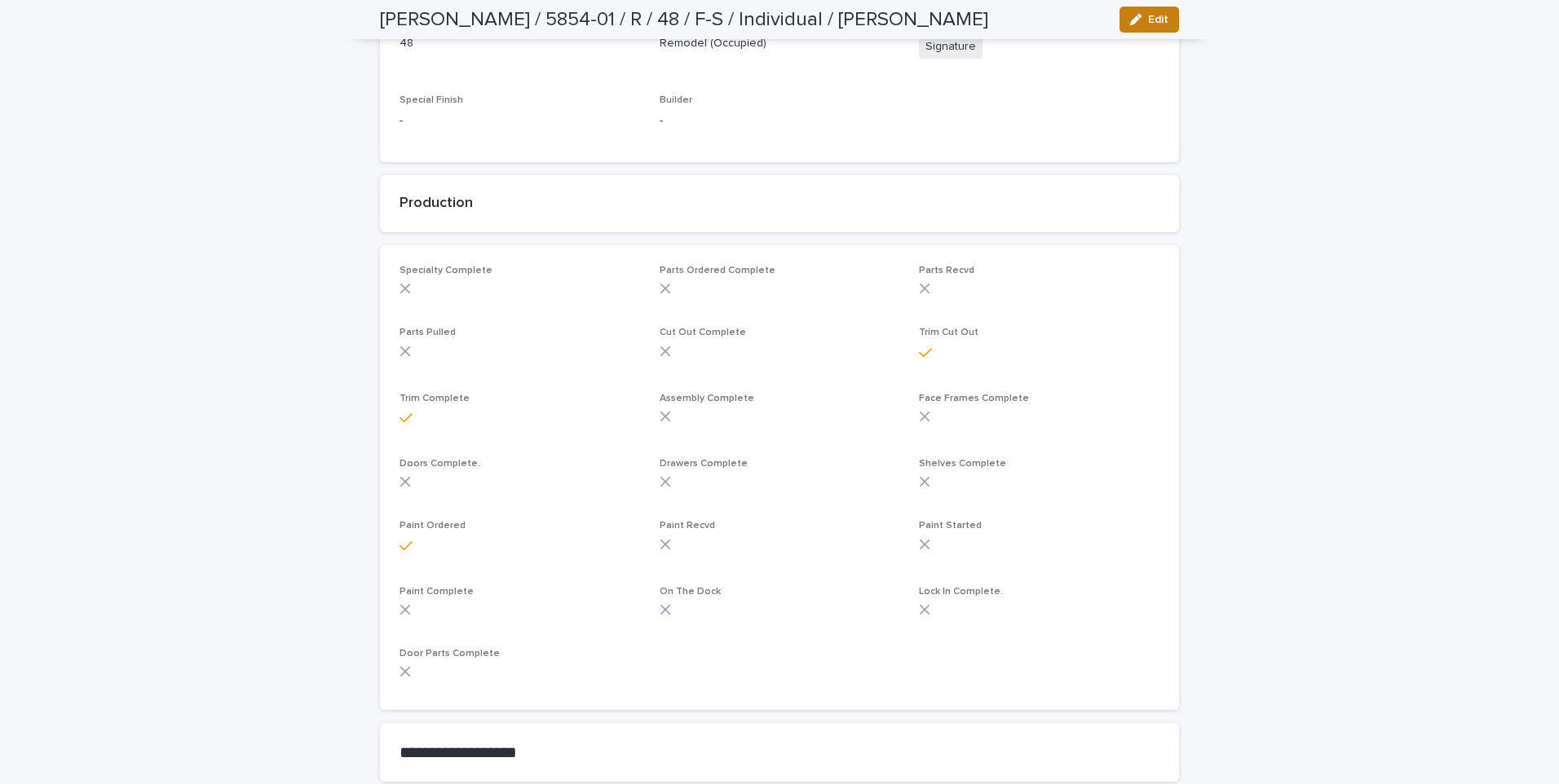
click at [1148, 20] on span "Edit" at bounding box center [1158, 19] width 20 height 12
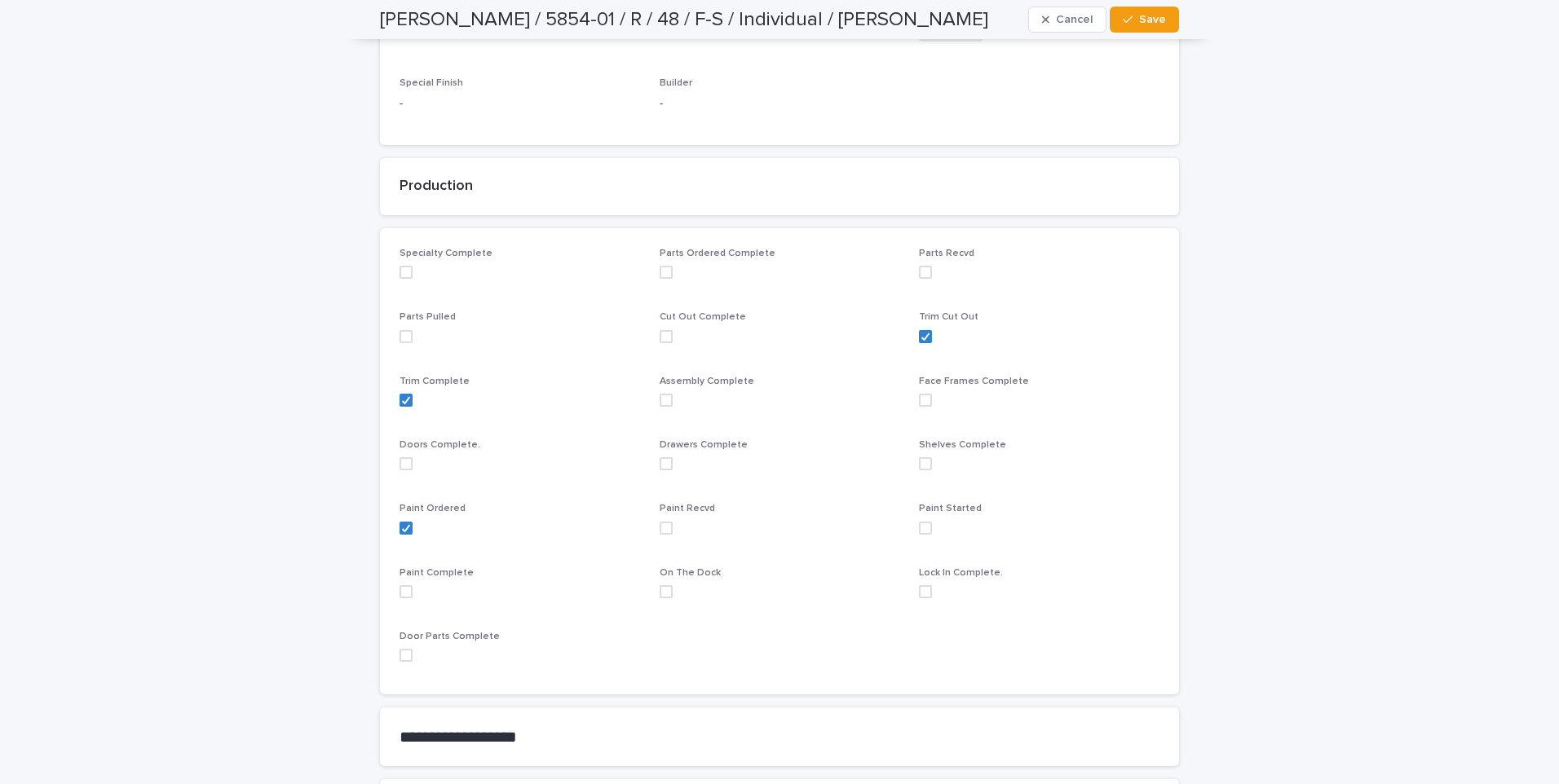
click at [659, 532] on span at bounding box center [666, 528] width 13 height 13
click at [1140, 10] on button "Save" at bounding box center [1144, 19] width 69 height 26
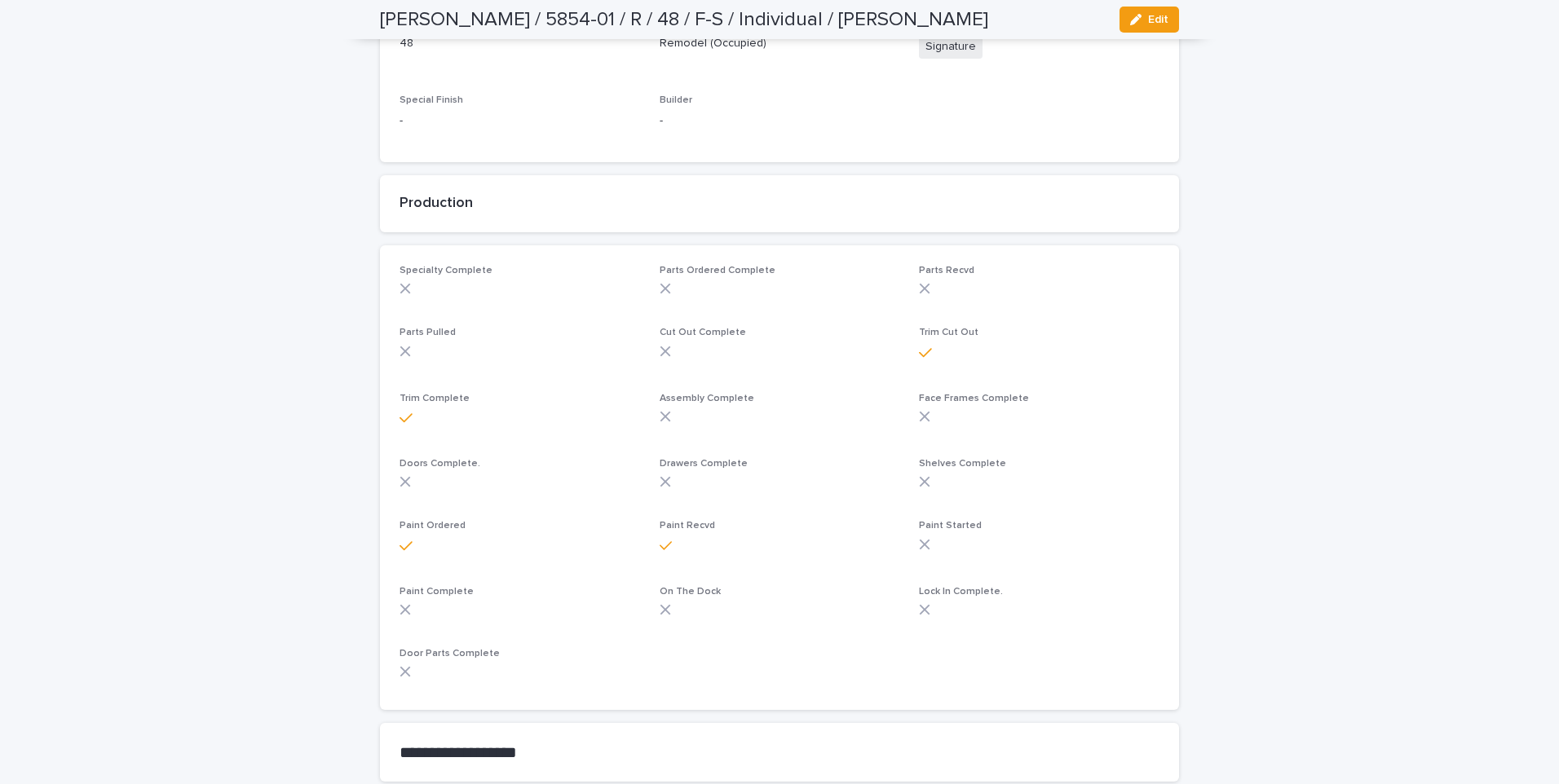
click at [1332, 490] on div "Loading... Saving… Loading... Saving… [PERSON_NAME] / 5854-01 / R / 48 / F-S / …" at bounding box center [779, 501] width 1559 height 1766
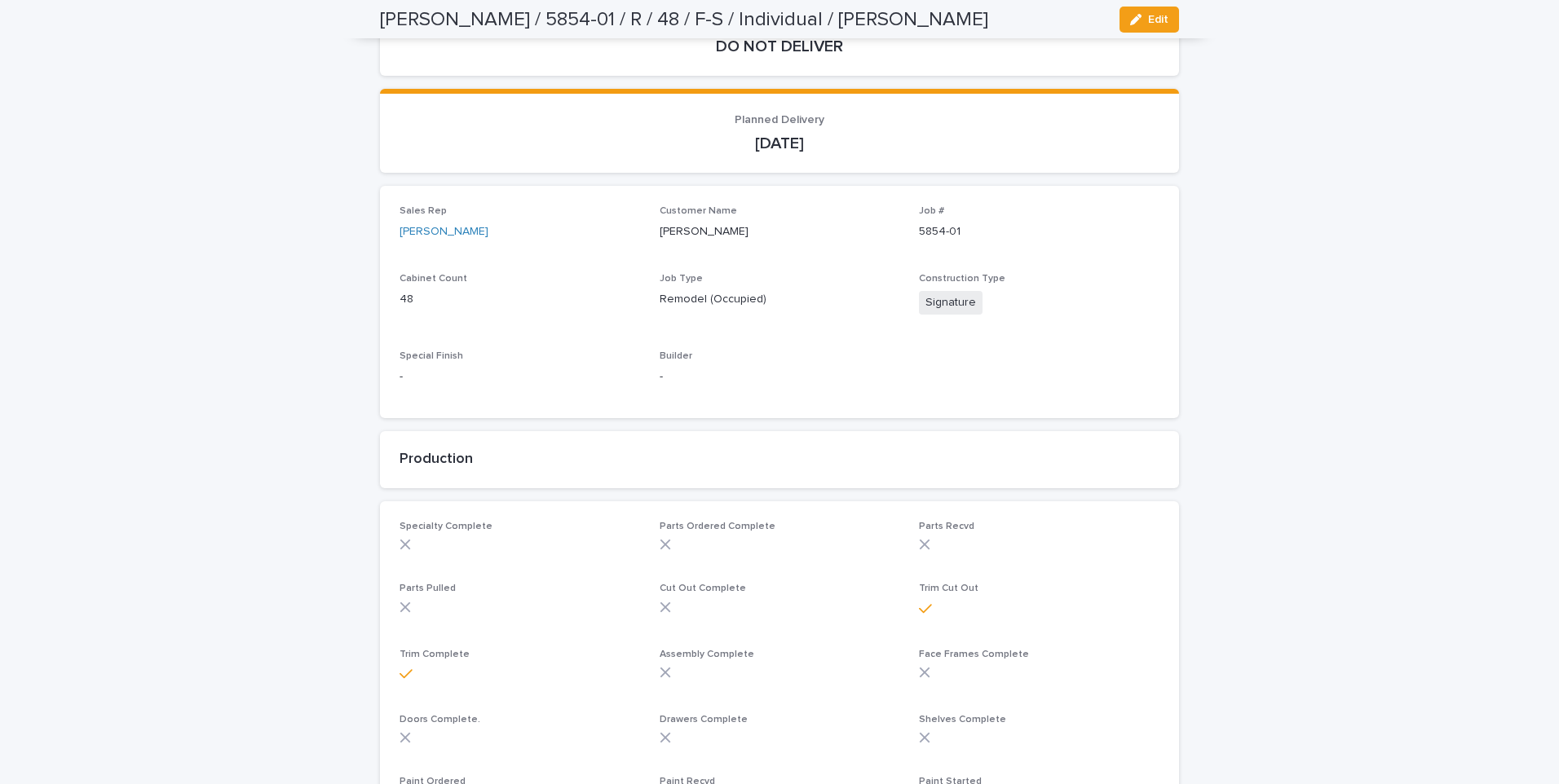
scroll to position [0, 0]
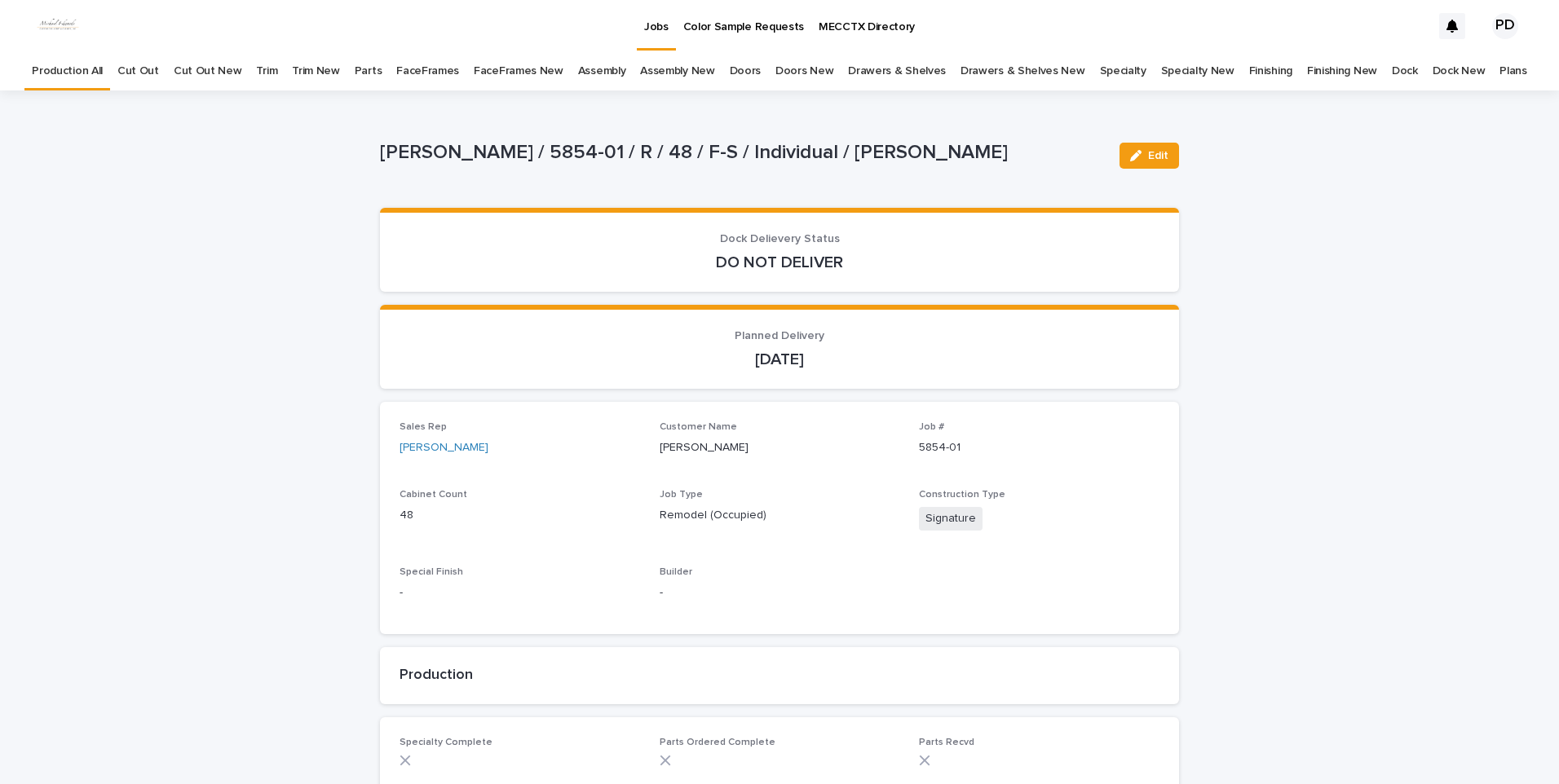
click at [662, 27] on p "Jobs" at bounding box center [656, 17] width 24 height 34
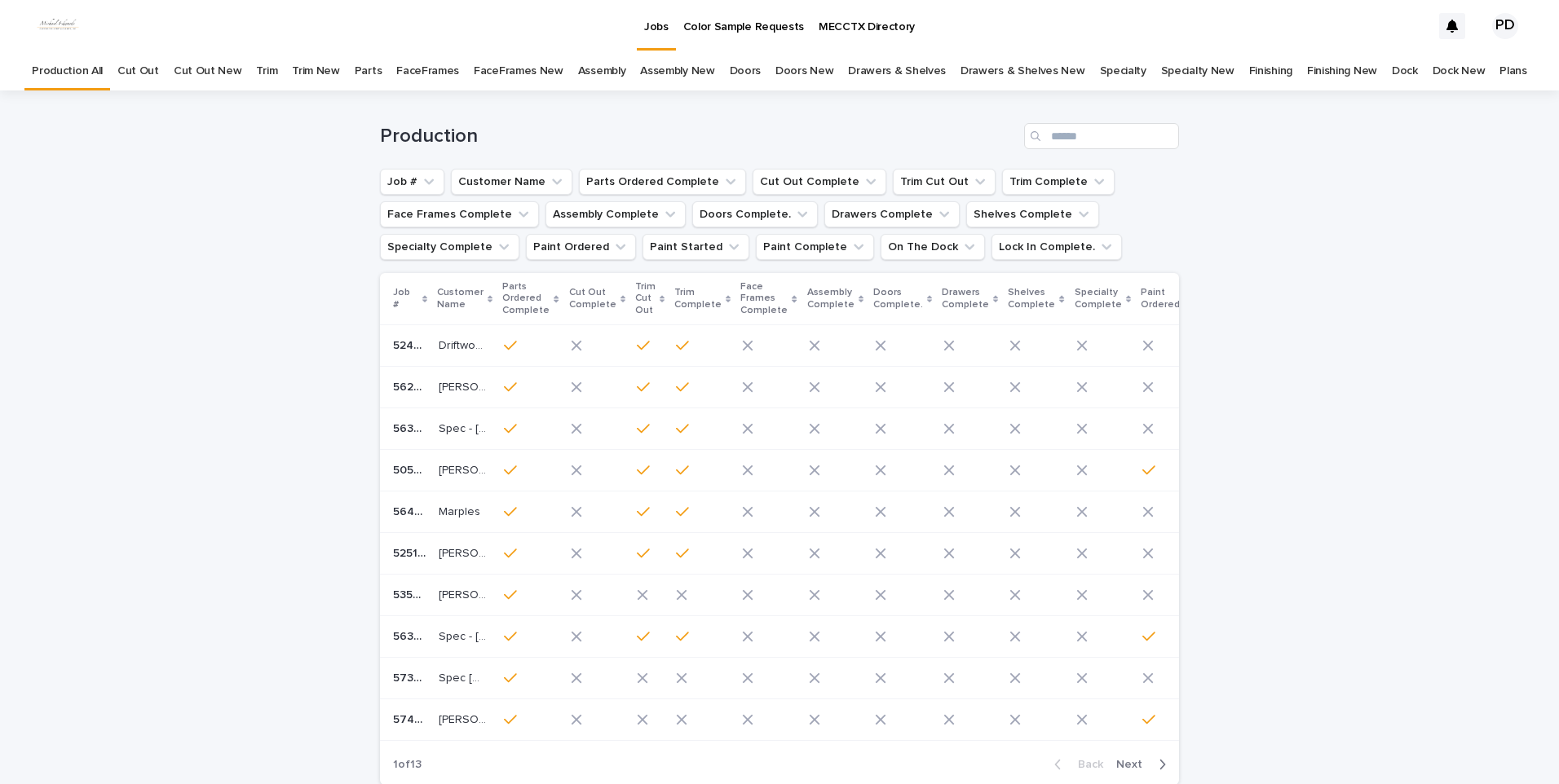
click at [1398, 310] on div "Loading... Saving… Loading... Saving… Production Job # Customer Name Parts Orde…" at bounding box center [779, 485] width 1559 height 789
click at [1223, 600] on div "Loading... Saving… Loading... Saving… Production Job # Customer Name Parts Orde…" at bounding box center [779, 485] width 1559 height 789
drag, startPoint x: 184, startPoint y: 417, endPoint x: 202, endPoint y: 409, distance: 19.7
click at [190, 415] on div "Loading... Saving… Loading... Saving… Production Job # Customer Name Parts Orde…" at bounding box center [779, 485] width 1559 height 789
drag, startPoint x: 655, startPoint y: 32, endPoint x: 248, endPoint y: 201, distance: 440.7
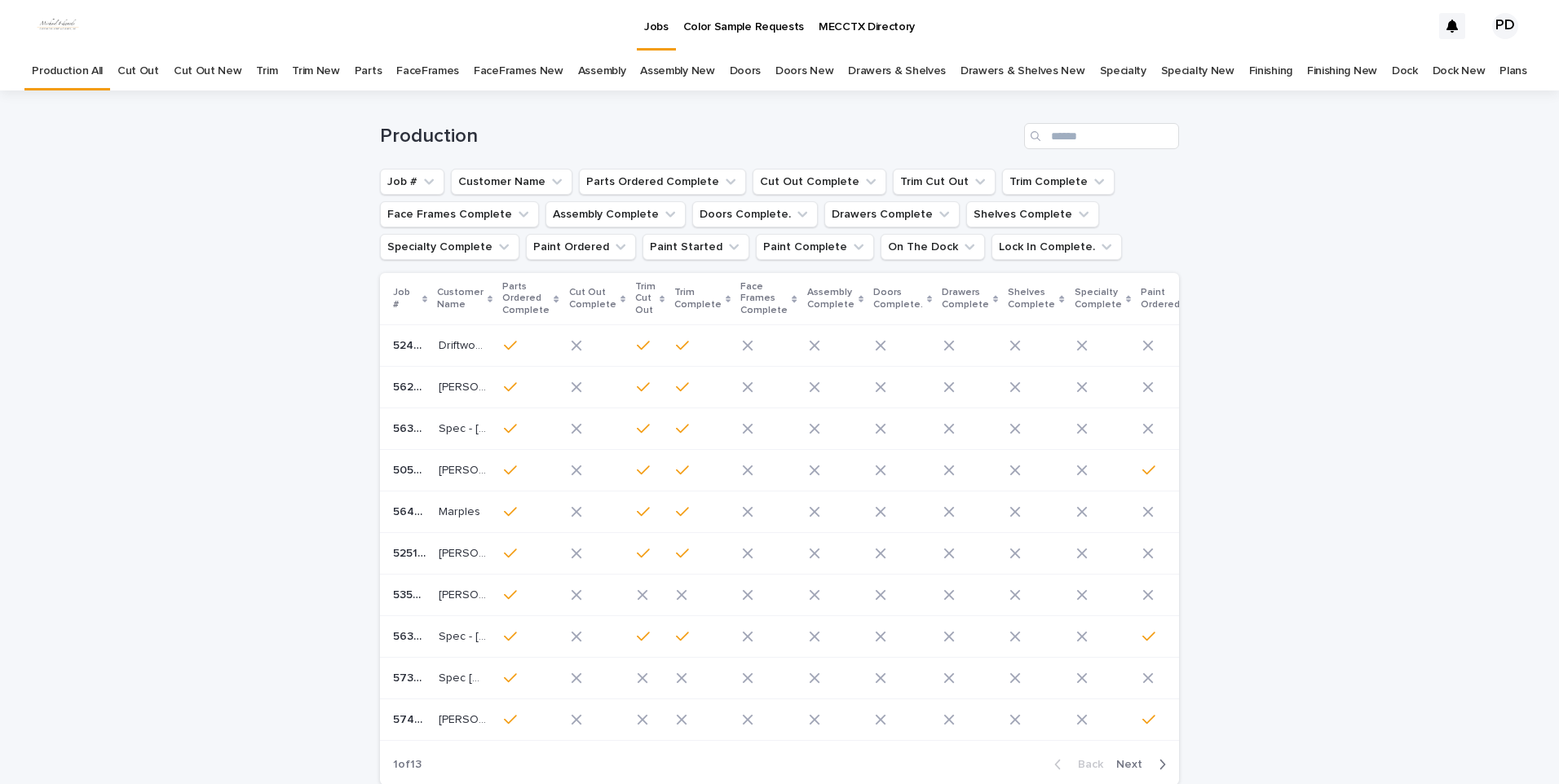
click at [652, 34] on link "Jobs" at bounding box center [656, 24] width 39 height 48
drag, startPoint x: 248, startPoint y: 201, endPoint x: 209, endPoint y: 93, distance: 114.8
click at [244, 192] on div "Loading... Saving… Loading... Saving… Production Job # Customer Name Parts Orde…" at bounding box center [779, 485] width 1559 height 789
drag, startPoint x: 1472, startPoint y: 516, endPoint x: 1431, endPoint y: 483, distance: 52.6
click at [1459, 498] on div "Loading... Saving… Loading... Saving… Production Job # Customer Name Parts Orde…" at bounding box center [779, 485] width 1559 height 789
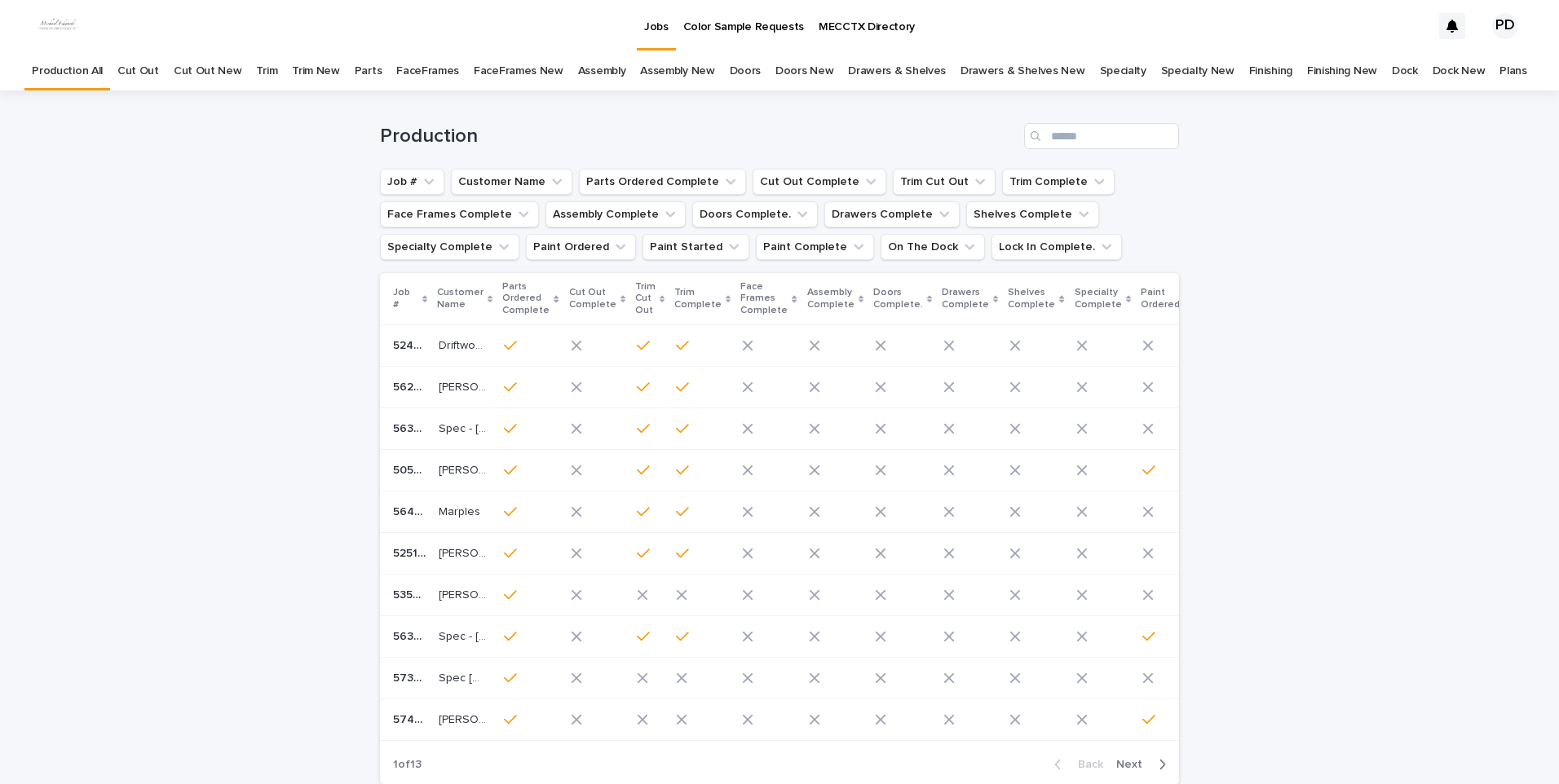
click at [652, 15] on p "Jobs" at bounding box center [656, 17] width 24 height 34
click at [173, 540] on div "Loading... Saving… Loading... Saving… Production Job # Customer Name Parts Orde…" at bounding box center [779, 485] width 1559 height 789
drag, startPoint x: 1409, startPoint y: 531, endPoint x: 1411, endPoint y: 523, distance: 8.2
click at [1409, 527] on div "Loading... Saving… Loading... Saving… Production Job # Customer Name Parts Orde…" at bounding box center [779, 485] width 1559 height 789
click at [172, 417] on div "Loading... Saving… Loading... Saving… Production Job # Customer Name Parts Orde…" at bounding box center [779, 485] width 1559 height 789
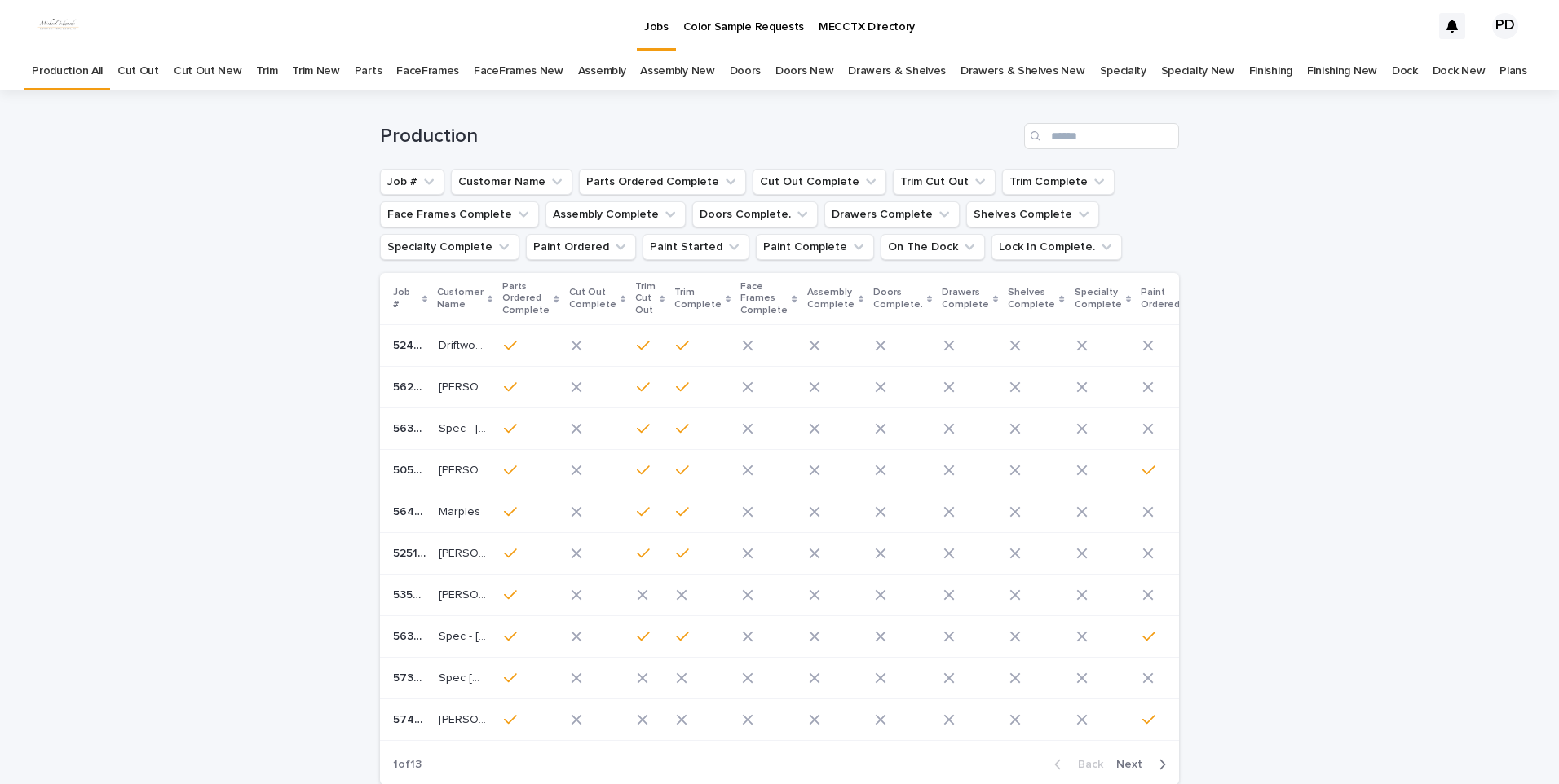
click at [1477, 334] on div "Loading... Saving… Loading... Saving… Production Job # Customer Name Parts Orde…" at bounding box center [779, 485] width 1559 height 789
click at [1464, 341] on div "Loading... Saving… Loading... Saving… Production Job # Customer Name Parts Orde…" at bounding box center [779, 485] width 1559 height 789
drag, startPoint x: 195, startPoint y: 400, endPoint x: 285, endPoint y: 358, distance: 99.3
click at [209, 389] on div "Loading... Saving… Loading... Saving… Production Job # Customer Name Parts Orde…" at bounding box center [779, 485] width 1559 height 789
click at [1373, 367] on div "Loading... Saving… Loading... Saving… Production Job # Customer Name Parts Orde…" at bounding box center [779, 485] width 1559 height 789
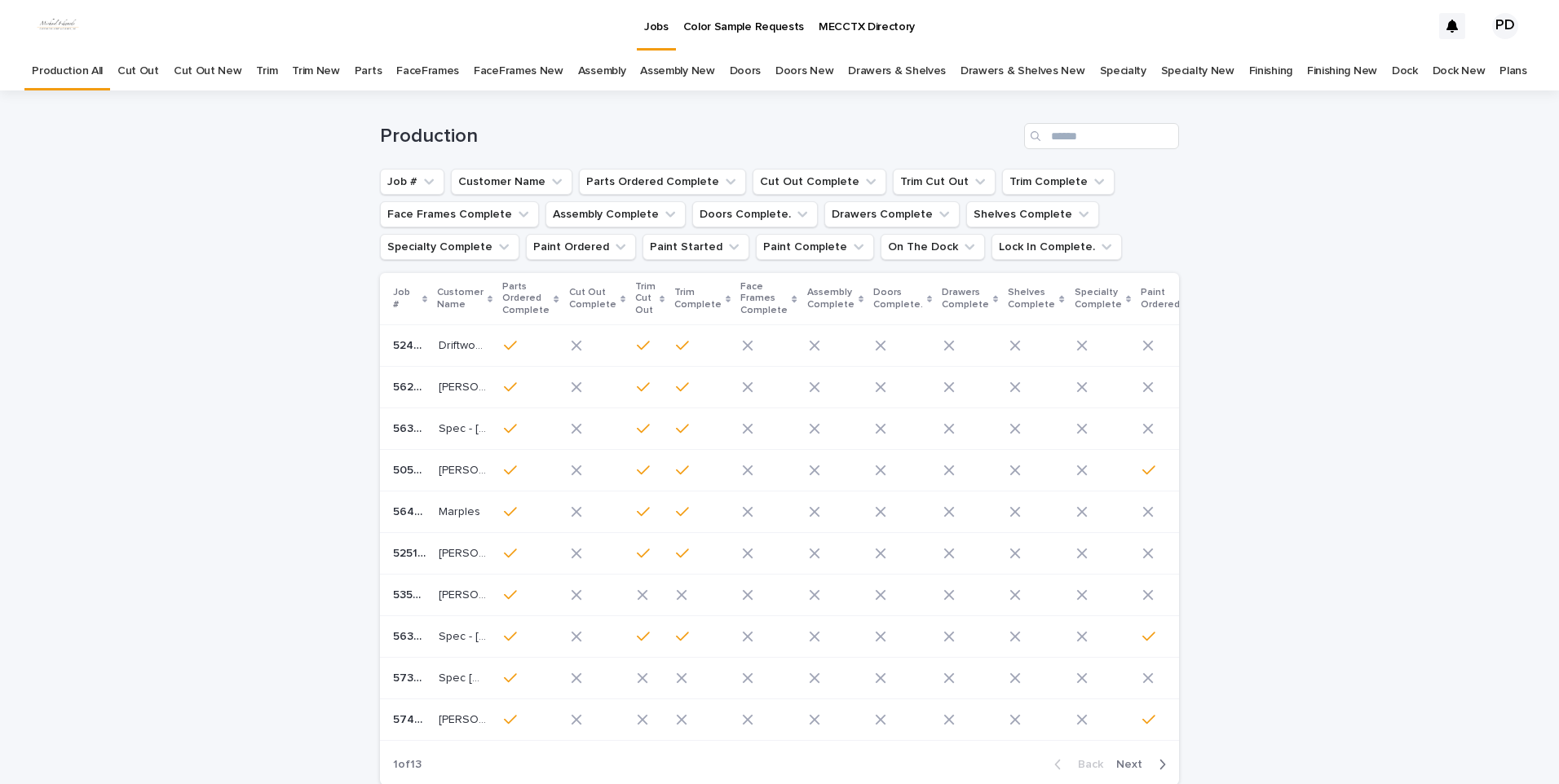
click at [1370, 555] on div "Loading... Saving… Loading... Saving… Production Job # Customer Name Parts Orde…" at bounding box center [779, 485] width 1559 height 789
click at [190, 557] on div "Loading... Saving… Loading... Saving… Production Job # Customer Name Parts Orde…" at bounding box center [779, 485] width 1559 height 789
